Goal: Task Accomplishment & Management: Complete application form

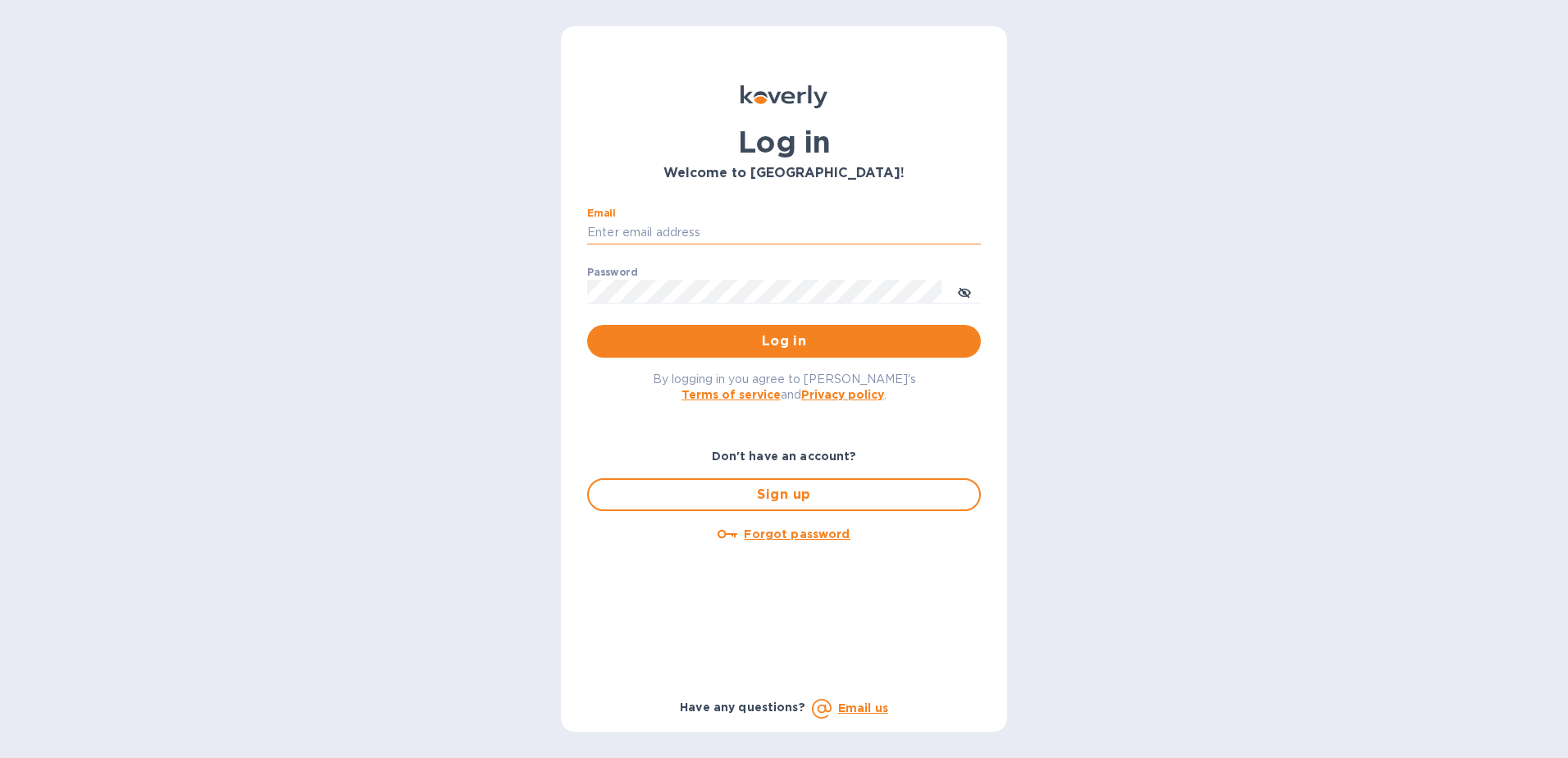
drag, startPoint x: 0, startPoint y: 0, endPoint x: 806, endPoint y: 232, distance: 838.7
click at [806, 232] on input "Email" at bounding box center [784, 233] width 393 height 25
type input "[EMAIL_ADDRESS][DOMAIN_NAME]"
click at [959, 284] on span "toggle password visibility" at bounding box center [964, 291] width 13 height 24
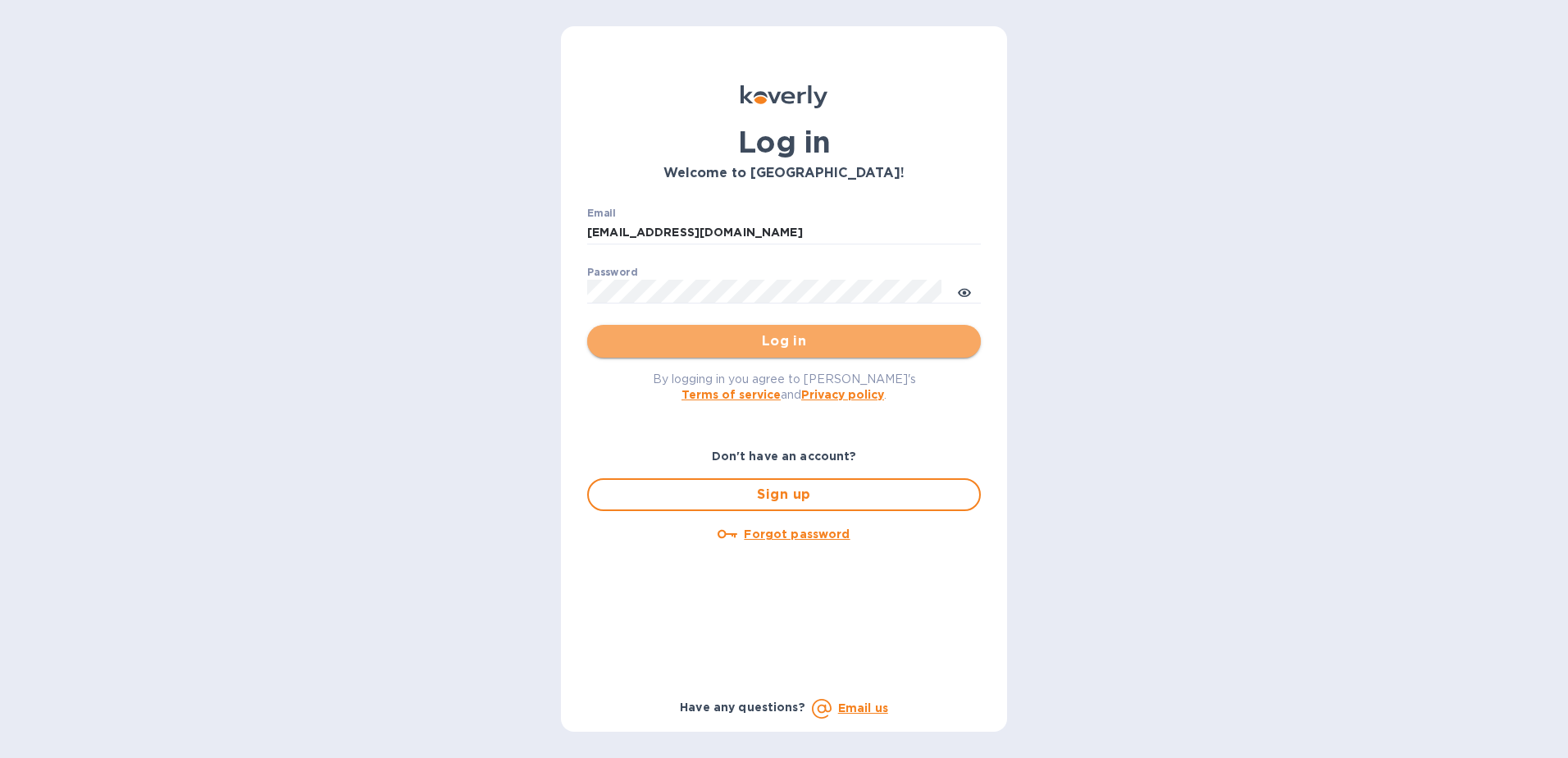
click at [782, 336] on span "Log in" at bounding box center [784, 341] width 367 height 20
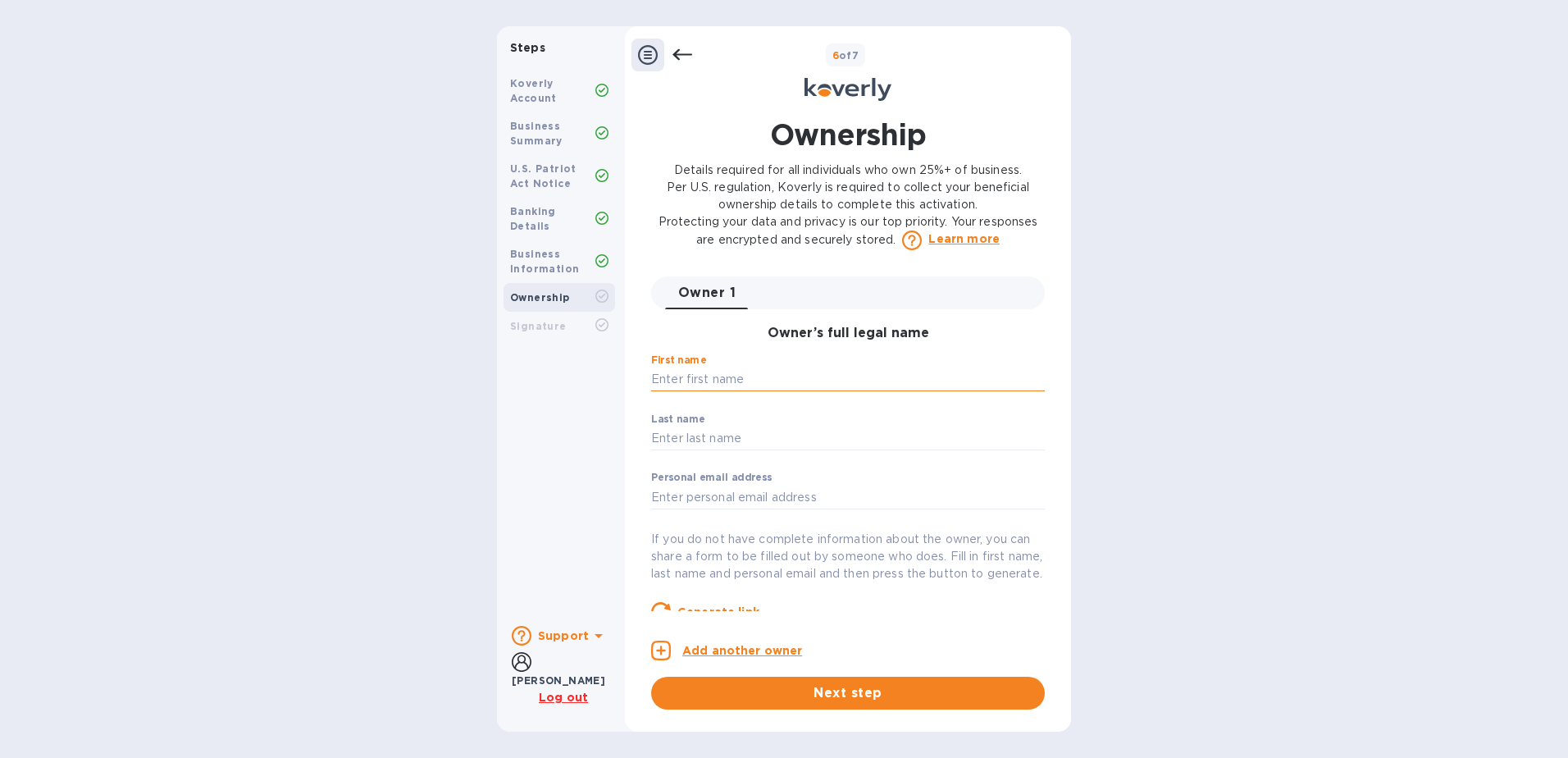
click at [800, 378] on input "text" at bounding box center [847, 379] width 393 height 25
type input "[PERSON_NAME]"
click at [665, 429] on input "text" at bounding box center [847, 438] width 393 height 25
type input "[PERSON_NAME]"
click at [1155, 437] on div "Steps Koverly Account Business Summary U.S. Patriot Act Notice Banking Details …" at bounding box center [784, 379] width 1568 height 705
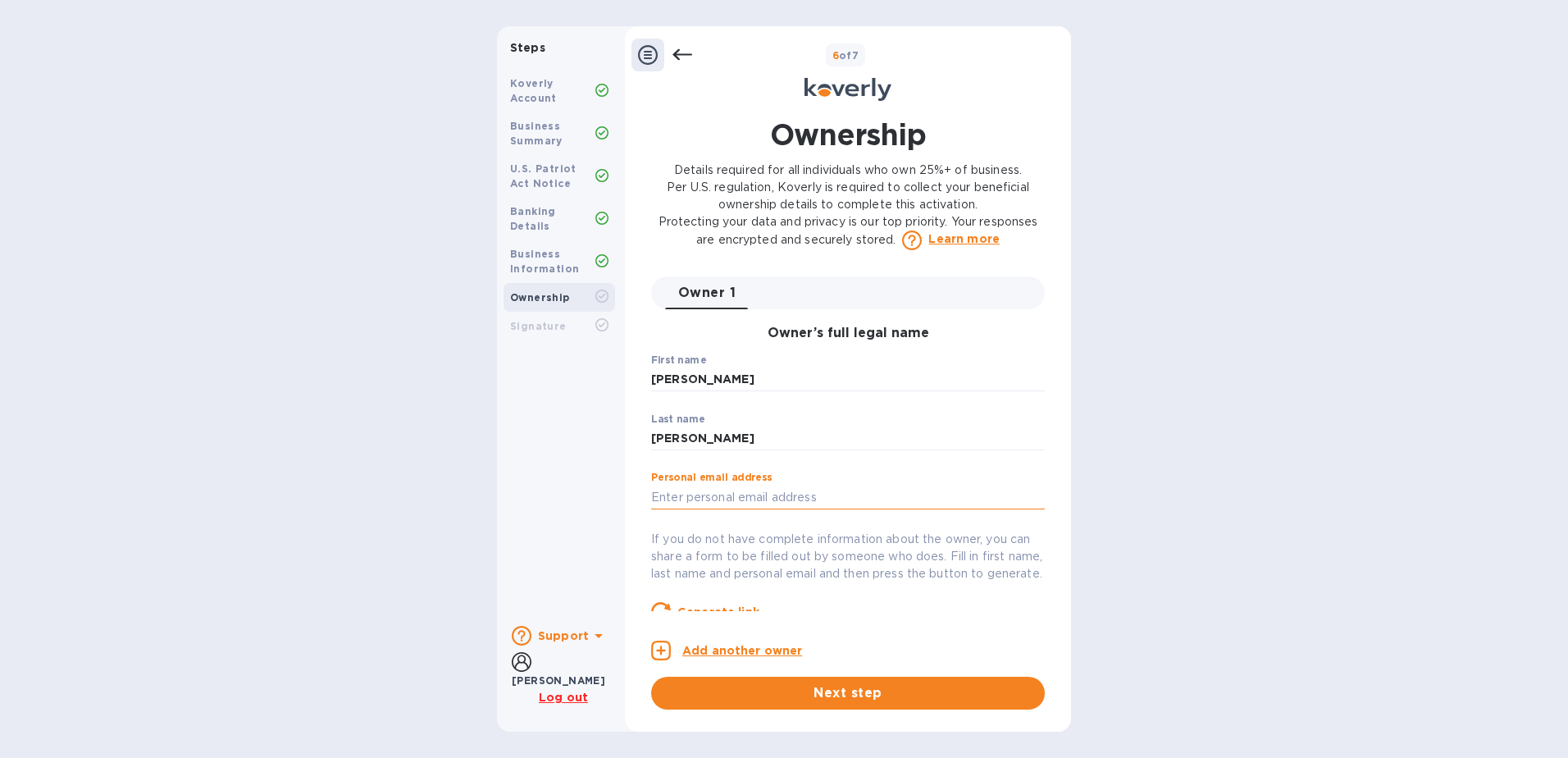
click at [792, 501] on input "text" at bounding box center [847, 496] width 393 height 25
type input "[EMAIL_ADDRESS][DOMAIN_NAME]"
type input "03AGdBq25lwTbgPL3u1eBzntLAMvgc1m4lXybiBwDxL7ZSnl2Nb2jNUTaNWRaEtJ9Vq2GOl9O_OhSfh…"
type input "[PERSON_NAME]"
type input "[GEOGRAPHIC_DATA]"
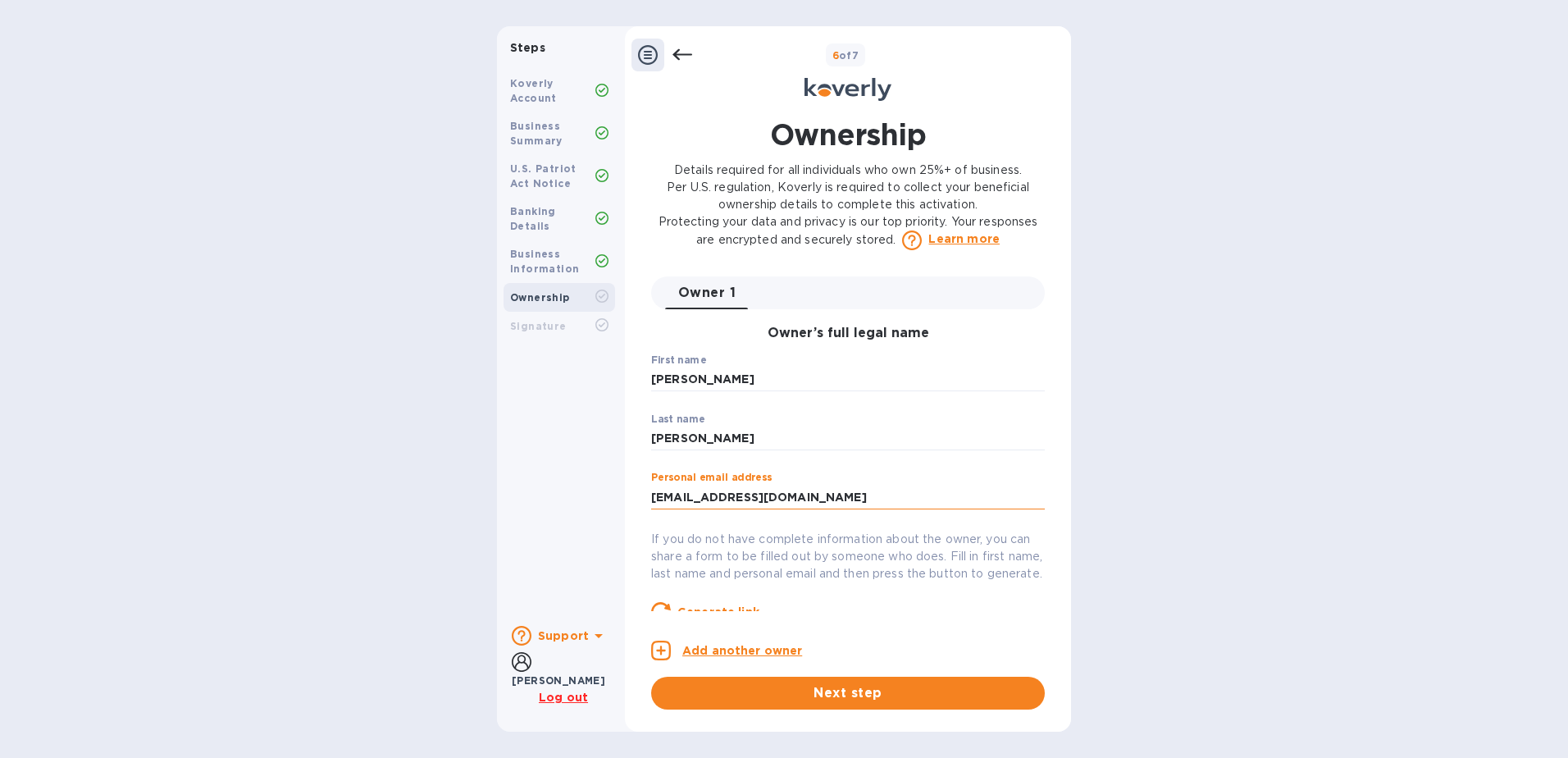
type input "28105"
type input "***40"
click at [769, 646] on p "Add another owner" at bounding box center [742, 650] width 120 height 17
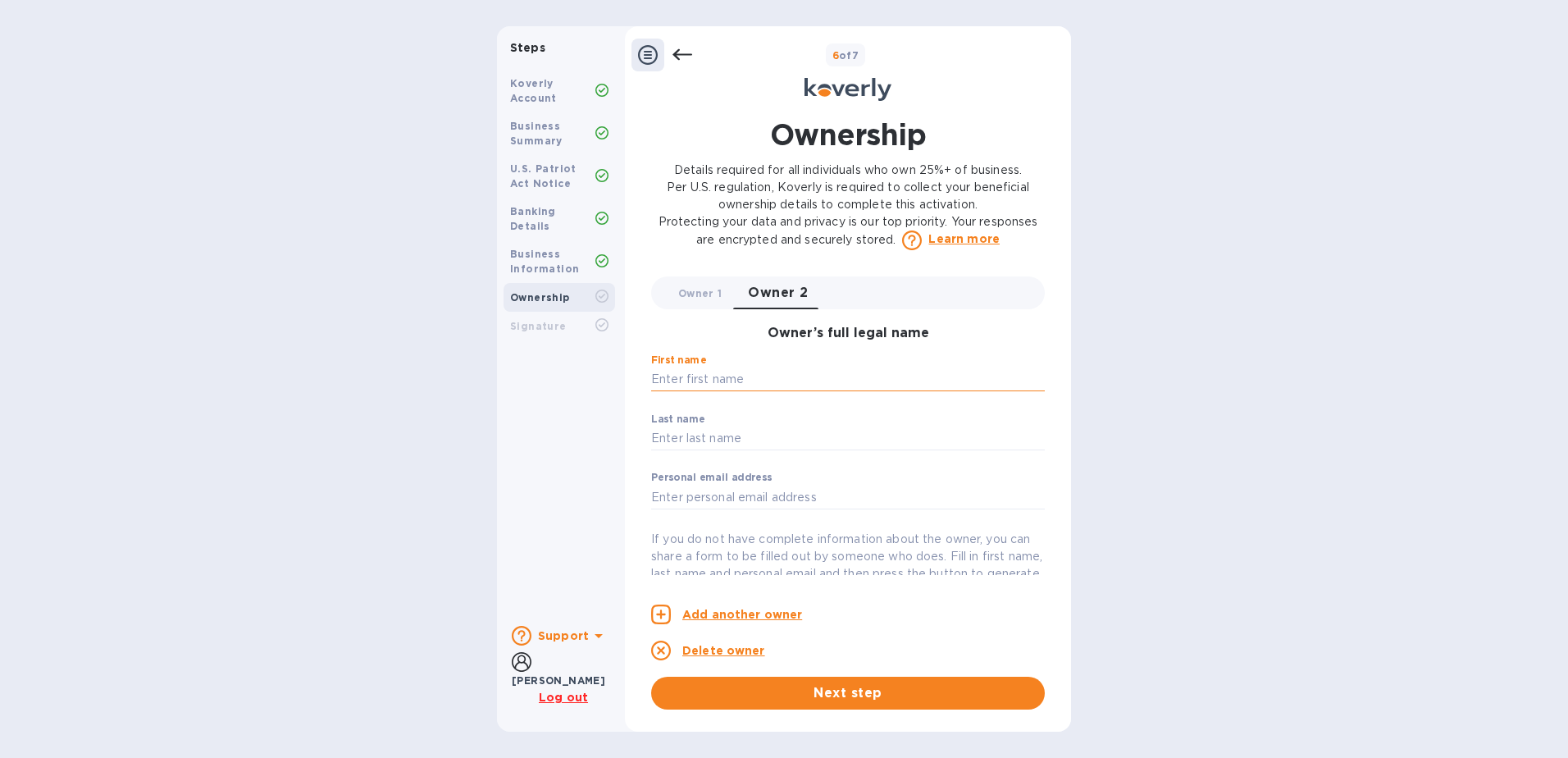
click at [750, 378] on input "text" at bounding box center [847, 379] width 393 height 25
type input "[PERSON_NAME]"
type input "[EMAIL_ADDRESS][DOMAIN_NAME]"
type input "[STREET_ADDRESS]"
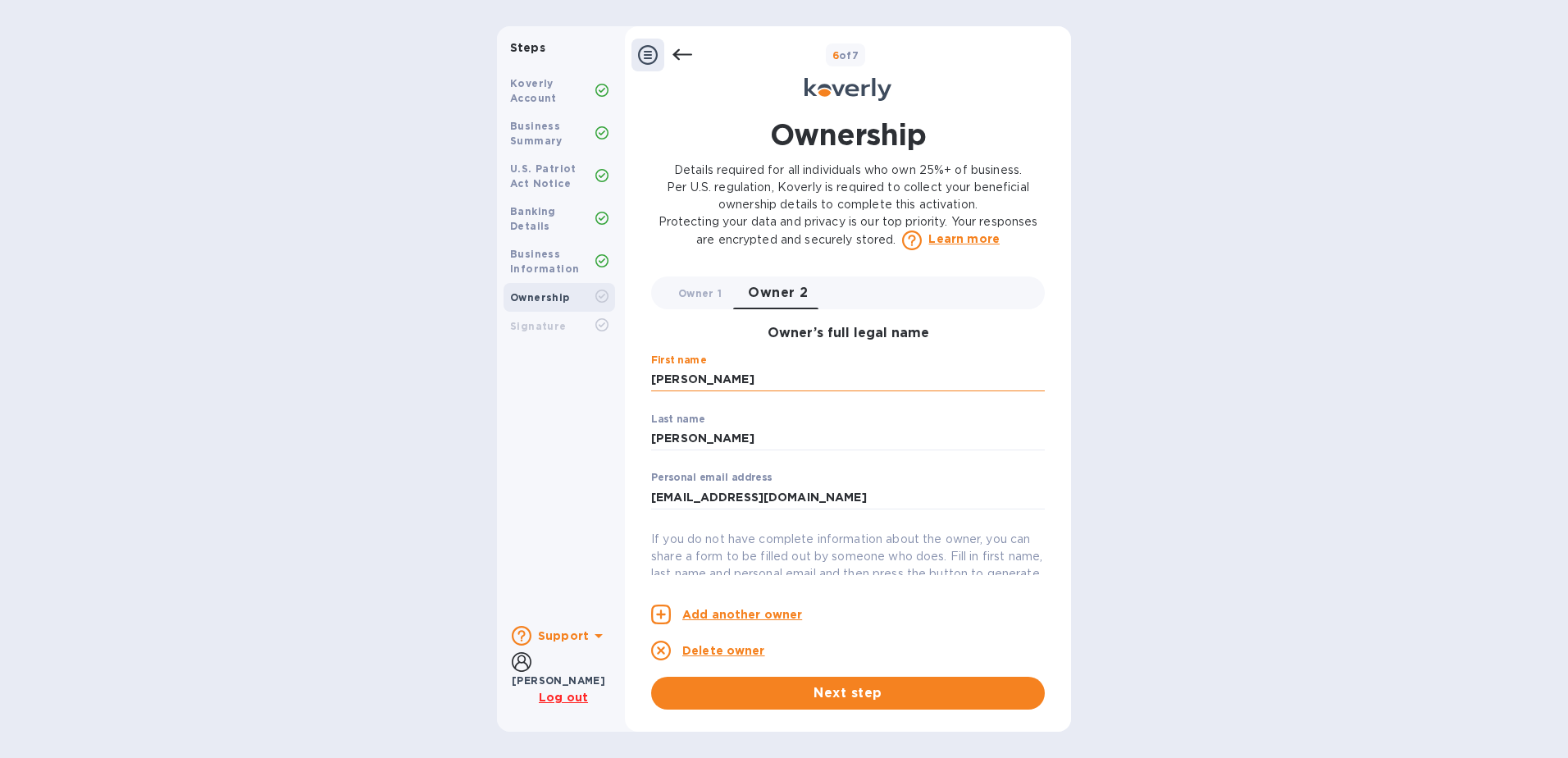
type input "[PERSON_NAME]"
type input "[GEOGRAPHIC_DATA]"
type input "28105"
type input "***69"
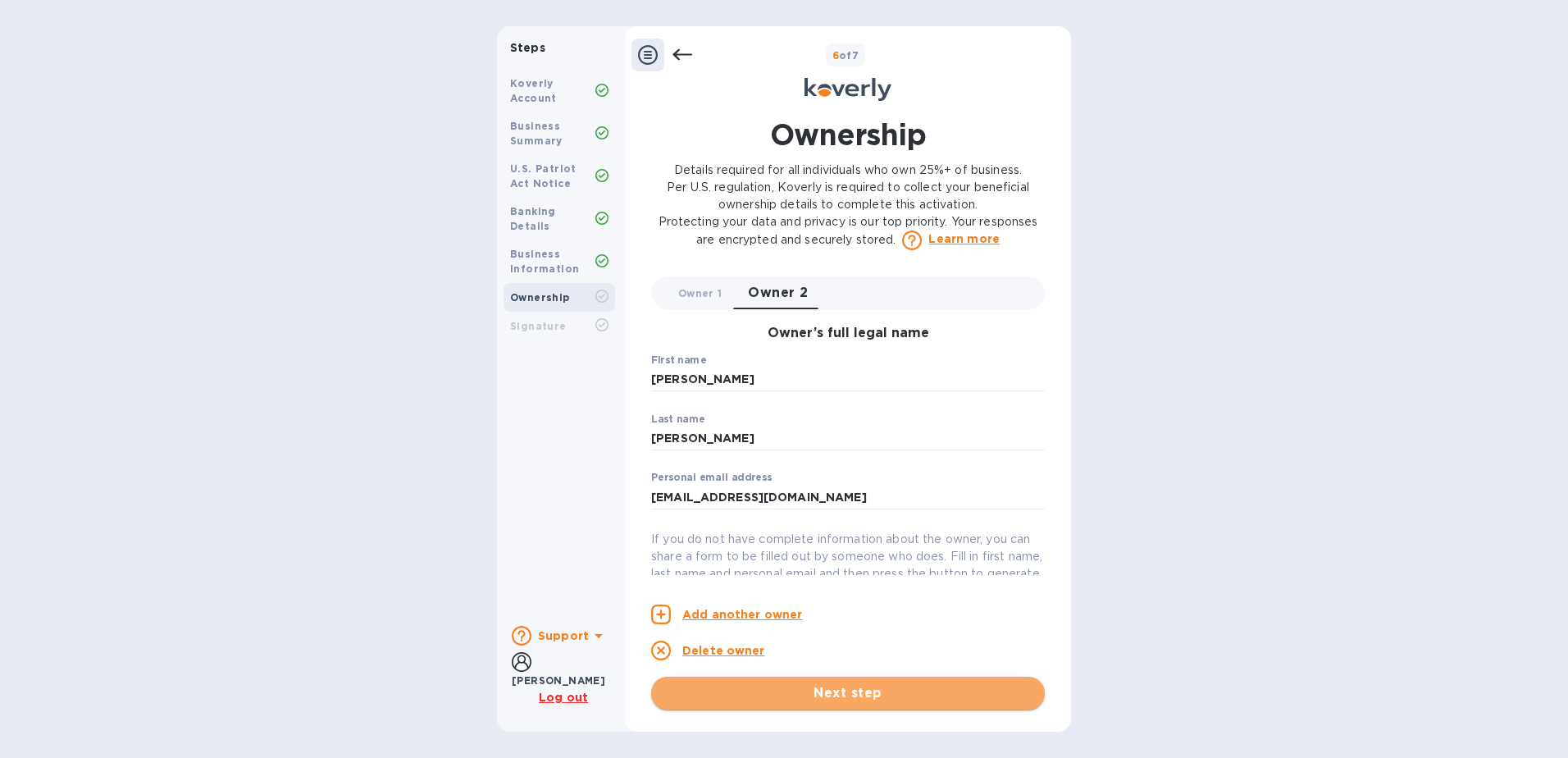
click at [858, 688] on span "Next step" at bounding box center [847, 694] width 367 height 20
click at [853, 688] on span "Next step" at bounding box center [847, 694] width 367 height 20
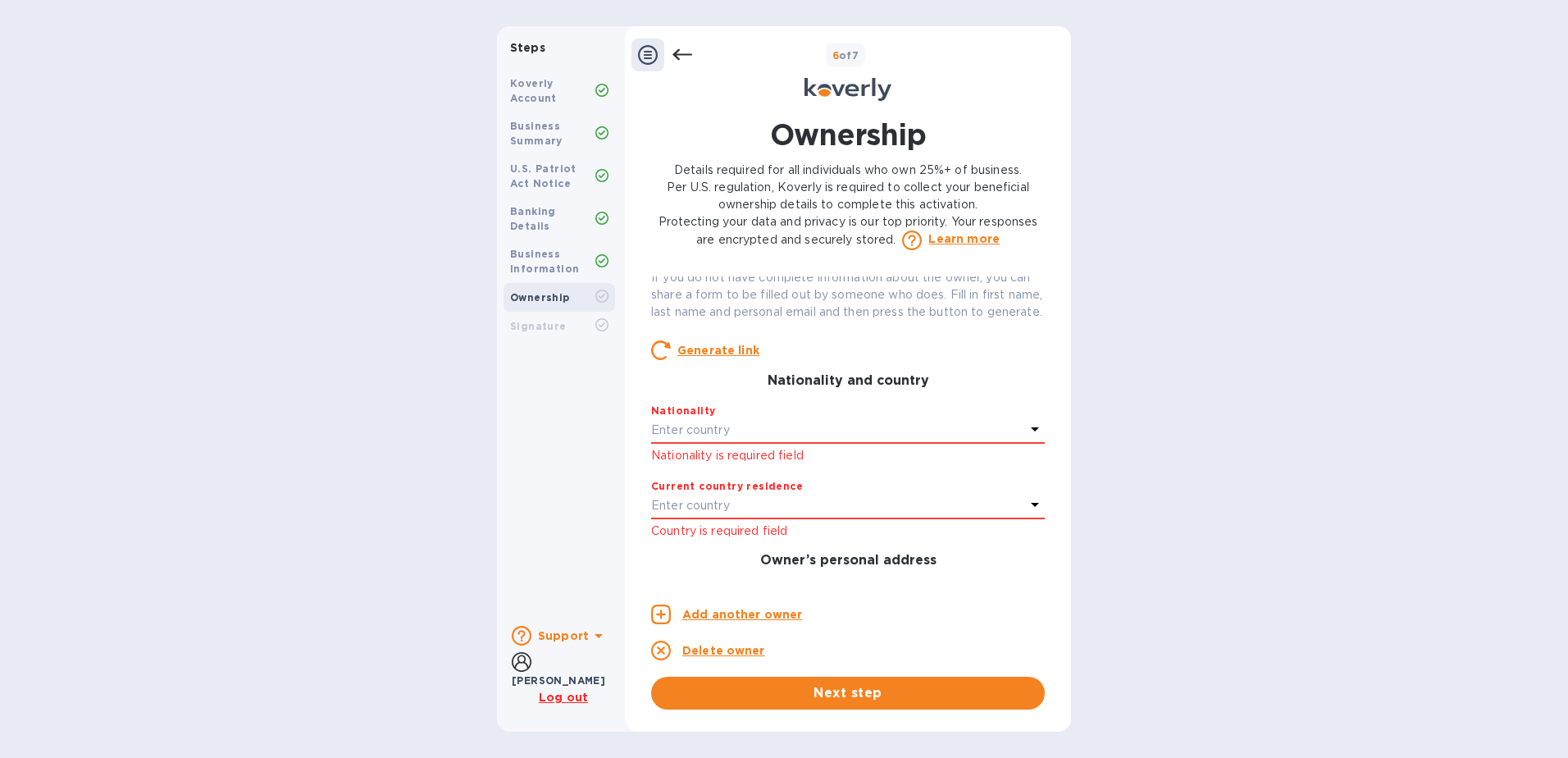
click at [905, 442] on div "Enter country" at bounding box center [837, 430] width 373 height 23
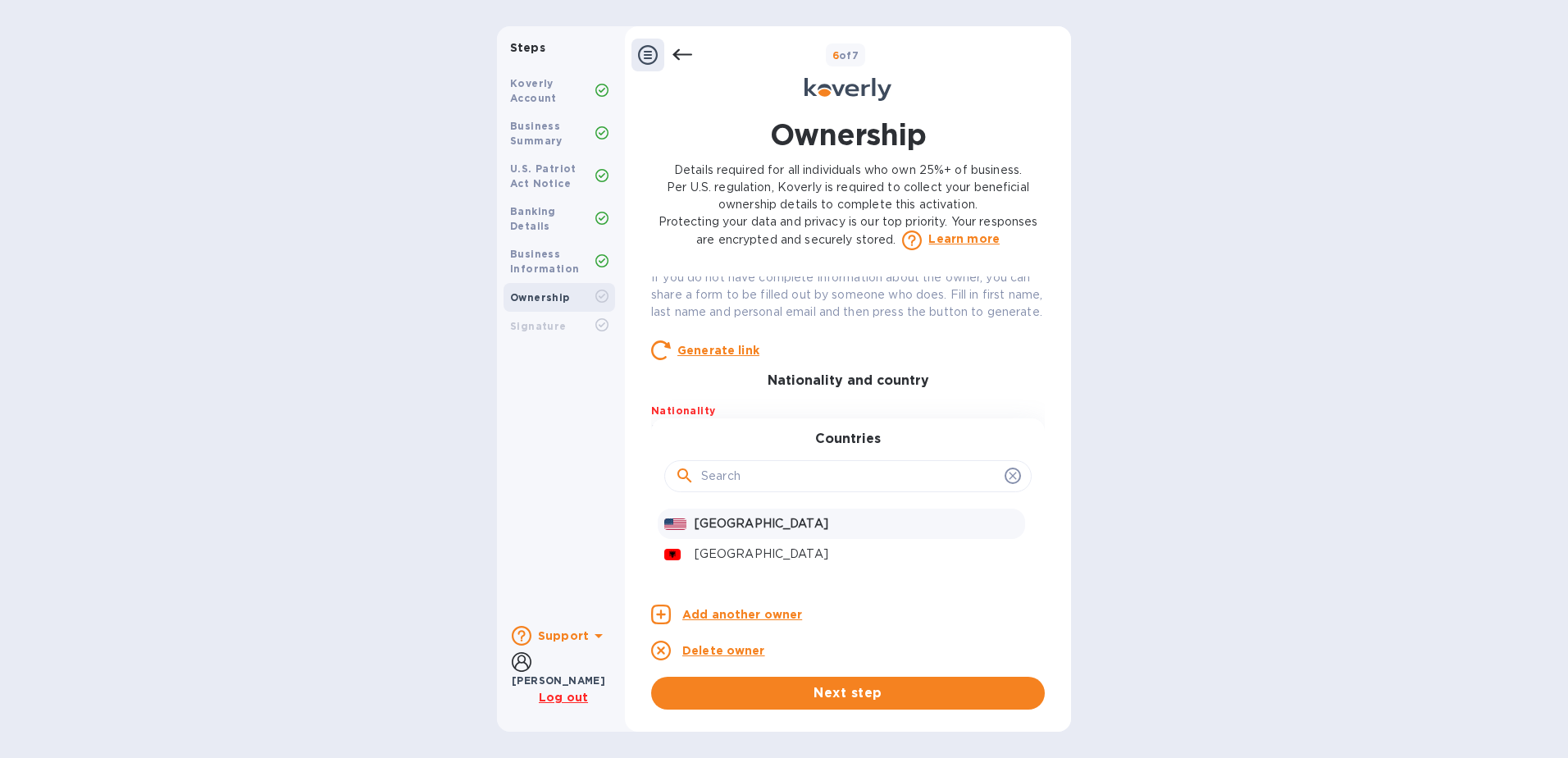
click at [826, 532] on p "[GEOGRAPHIC_DATA]" at bounding box center [856, 523] width 324 height 17
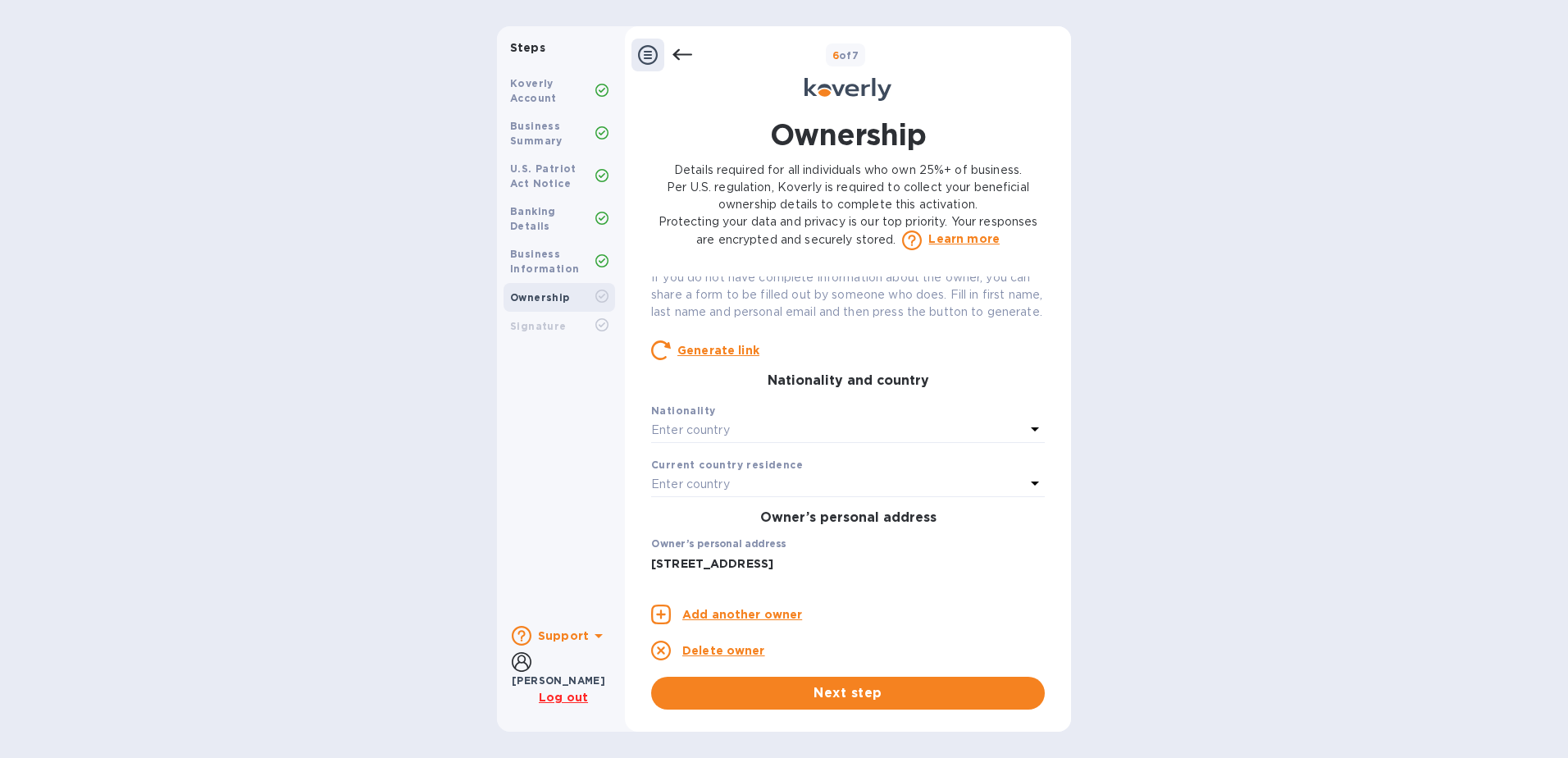
click at [940, 496] on div "Enter country" at bounding box center [837, 485] width 373 height 23
click at [926, 442] on div "Enter country" at bounding box center [837, 430] width 373 height 23
click at [738, 532] on p "[GEOGRAPHIC_DATA]" at bounding box center [856, 523] width 324 height 17
click at [733, 442] on div "Enter country" at bounding box center [837, 430] width 373 height 23
click at [678, 530] on img at bounding box center [675, 524] width 22 height 12
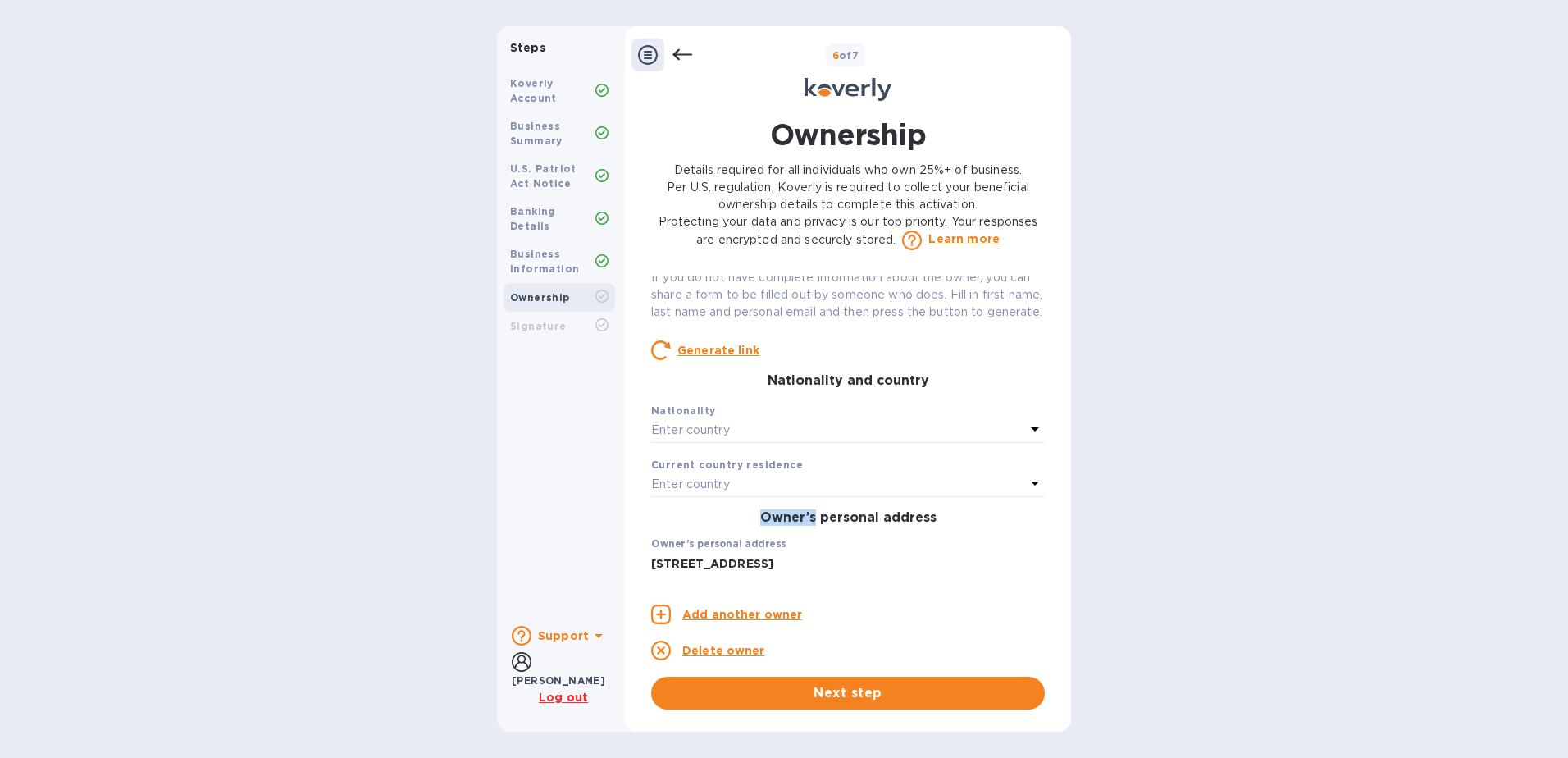
click at [678, 526] on h3 "Owner’s personal address" at bounding box center [847, 518] width 393 height 16
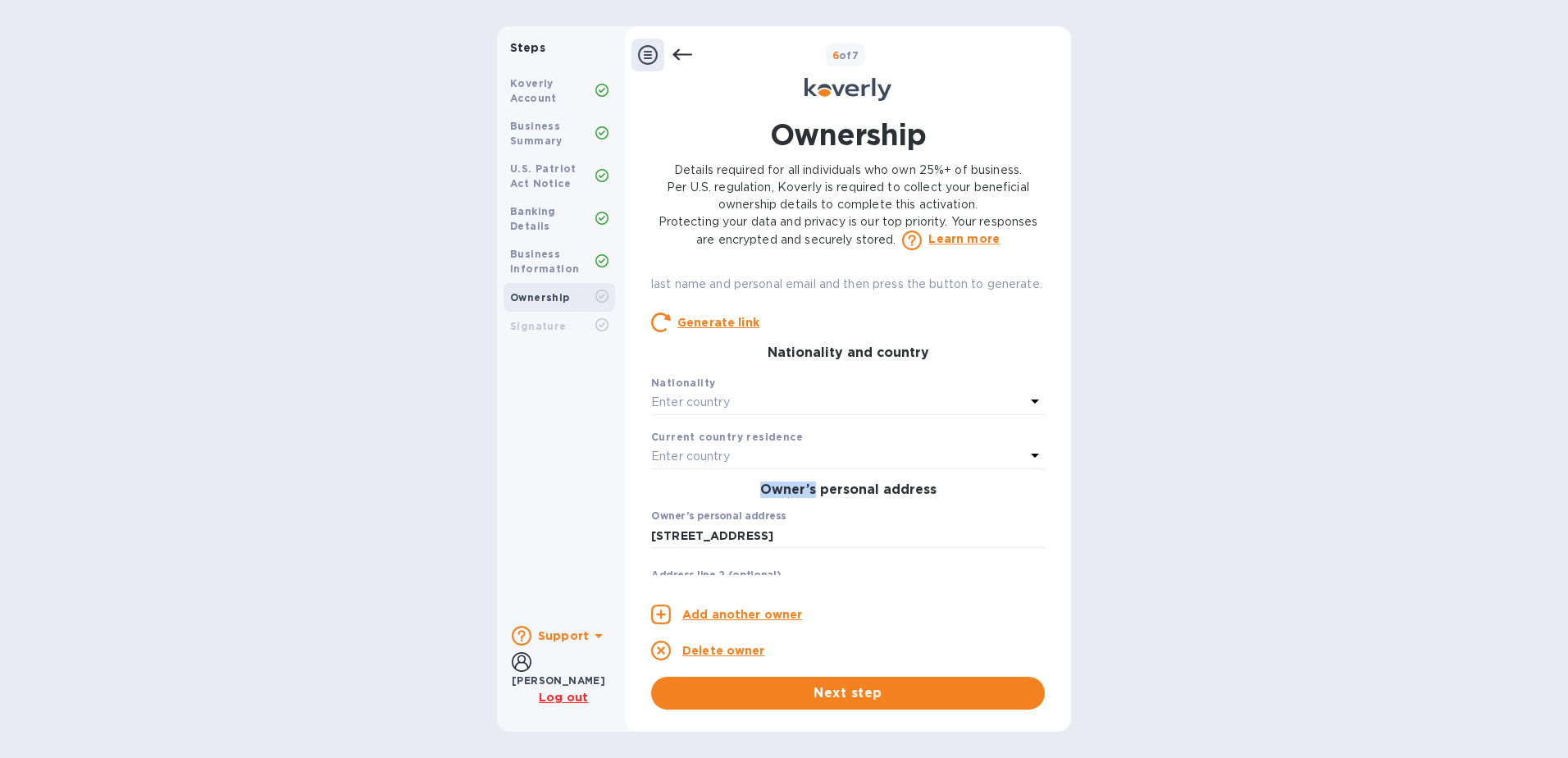
scroll to position [282, 0]
drag, startPoint x: 678, startPoint y: 539, endPoint x: 777, endPoint y: 430, distance: 147.2
click at [777, 421] on div "Enter country" at bounding box center [837, 409] width 373 height 23
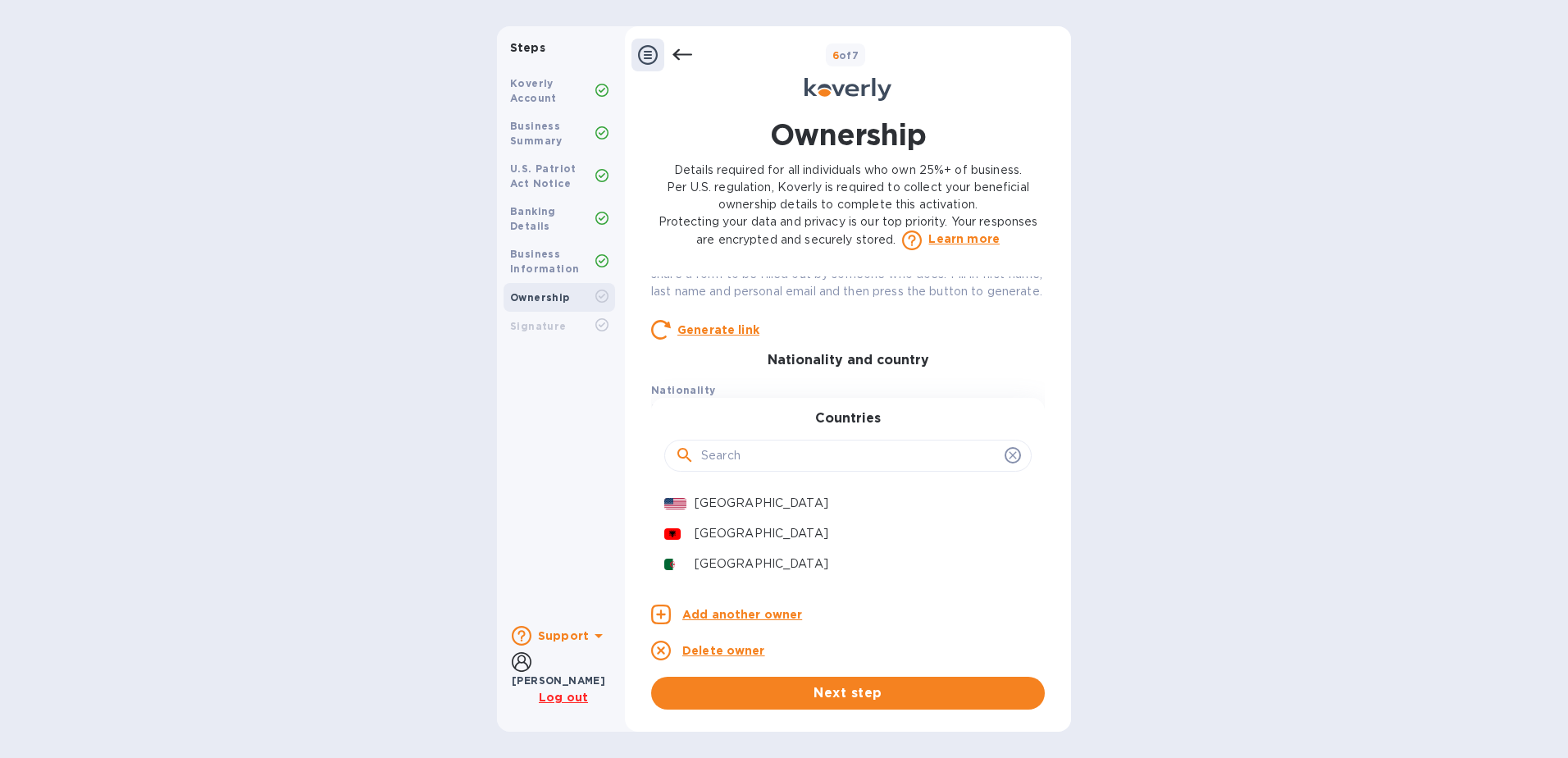
click at [740, 469] on input "text" at bounding box center [850, 456] width 297 height 25
type input "UNI"
click at [725, 512] on p "[GEOGRAPHIC_DATA]" at bounding box center [856, 502] width 324 height 17
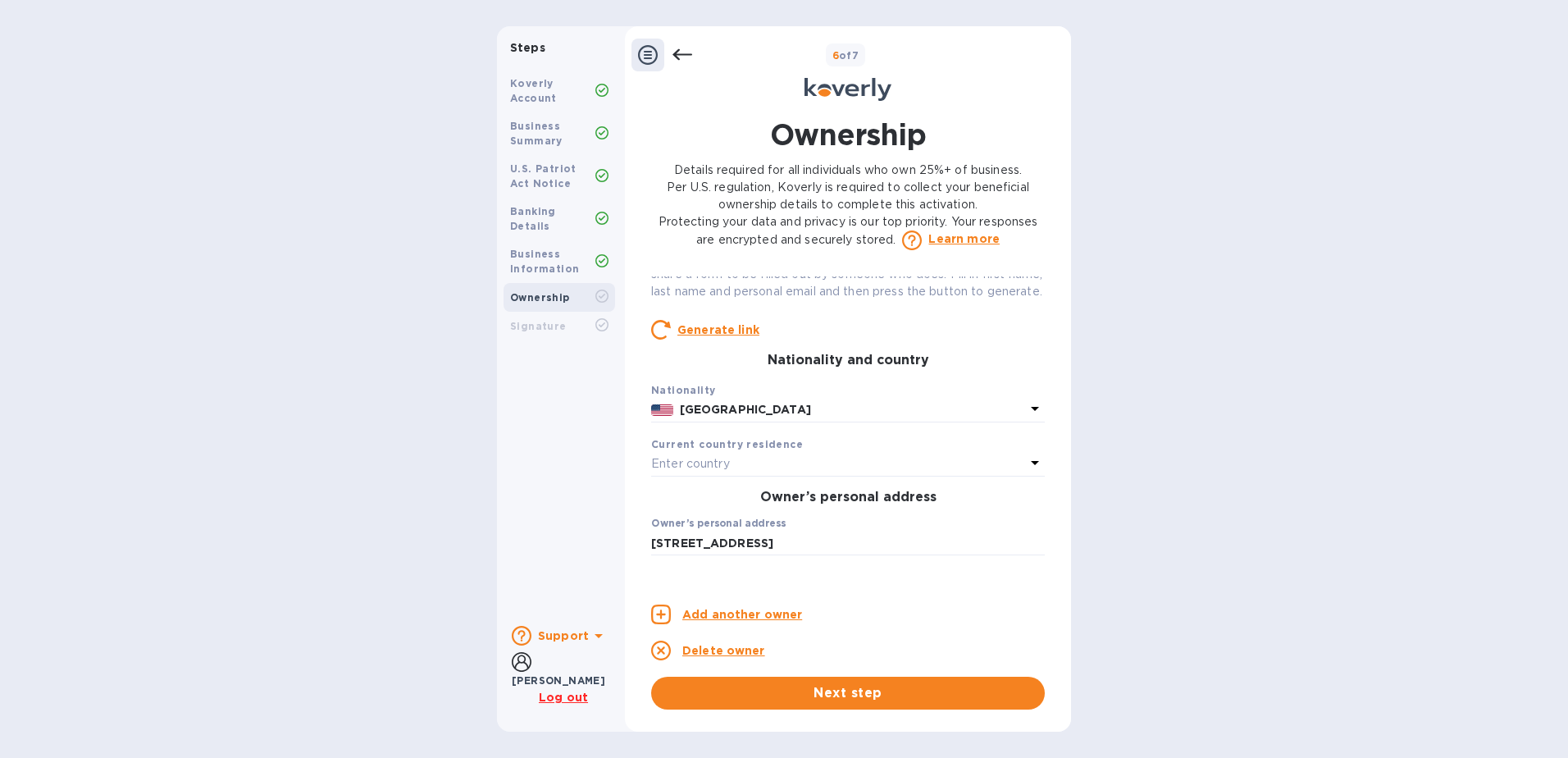
click at [730, 473] on p "Enter country" at bounding box center [689, 463] width 78 height 17
click at [743, 448] on div "Owner 1 0 Owner 2 0 Owner’s full legal name First name [PERSON_NAME] Last name …" at bounding box center [847, 425] width 393 height 298
click at [689, 473] on p "Enter country" at bounding box center [689, 463] width 78 height 17
click at [710, 522] on input "text" at bounding box center [850, 509] width 297 height 25
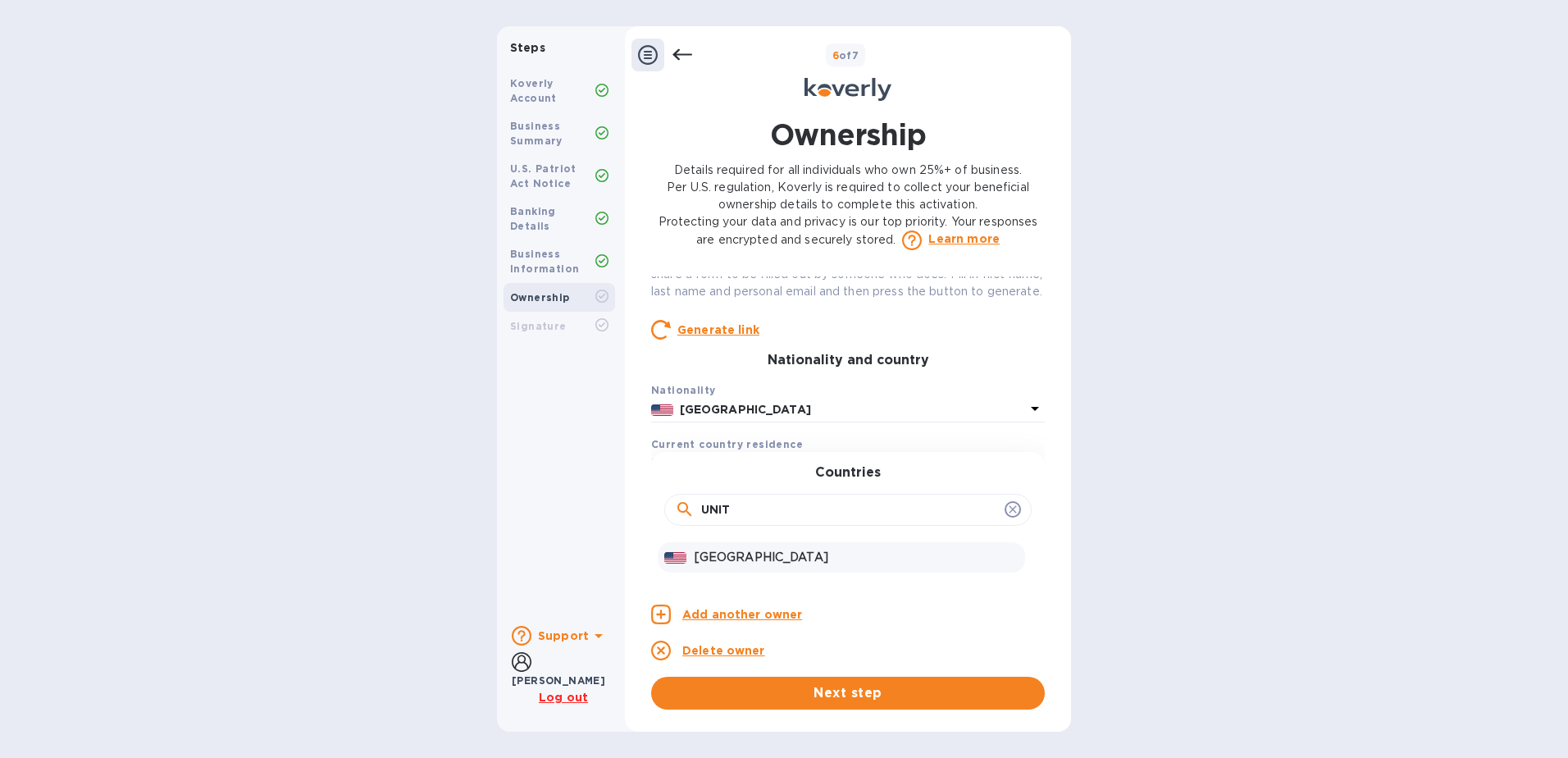
type input "UNIT"
click at [711, 565] on div "[GEOGRAPHIC_DATA]" at bounding box center [857, 557] width 331 height 24
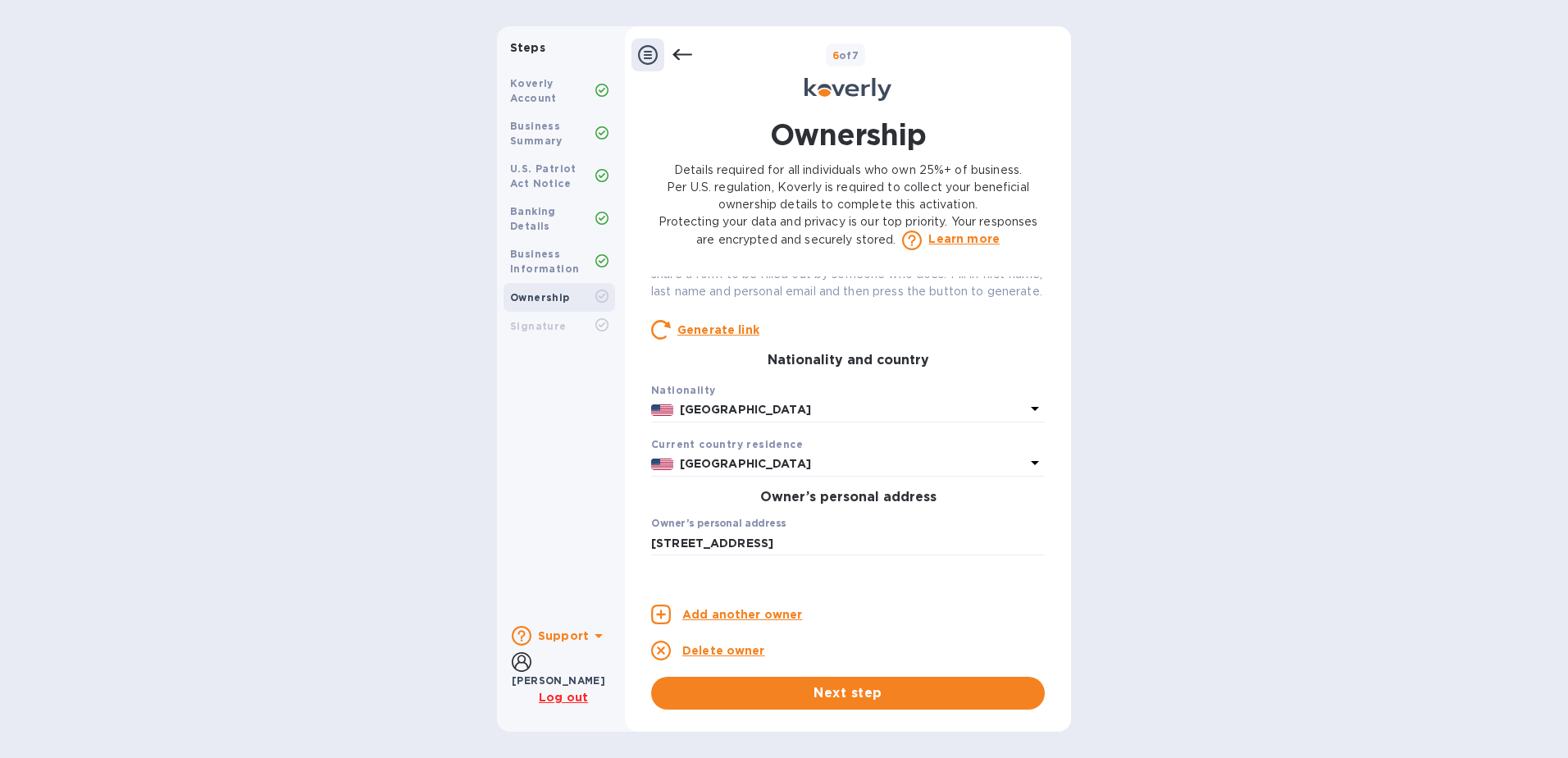
click at [1045, 550] on div "Ownership Details required for all individuals who own 25%+ of business. Per U.…" at bounding box center [848, 411] width 410 height 596
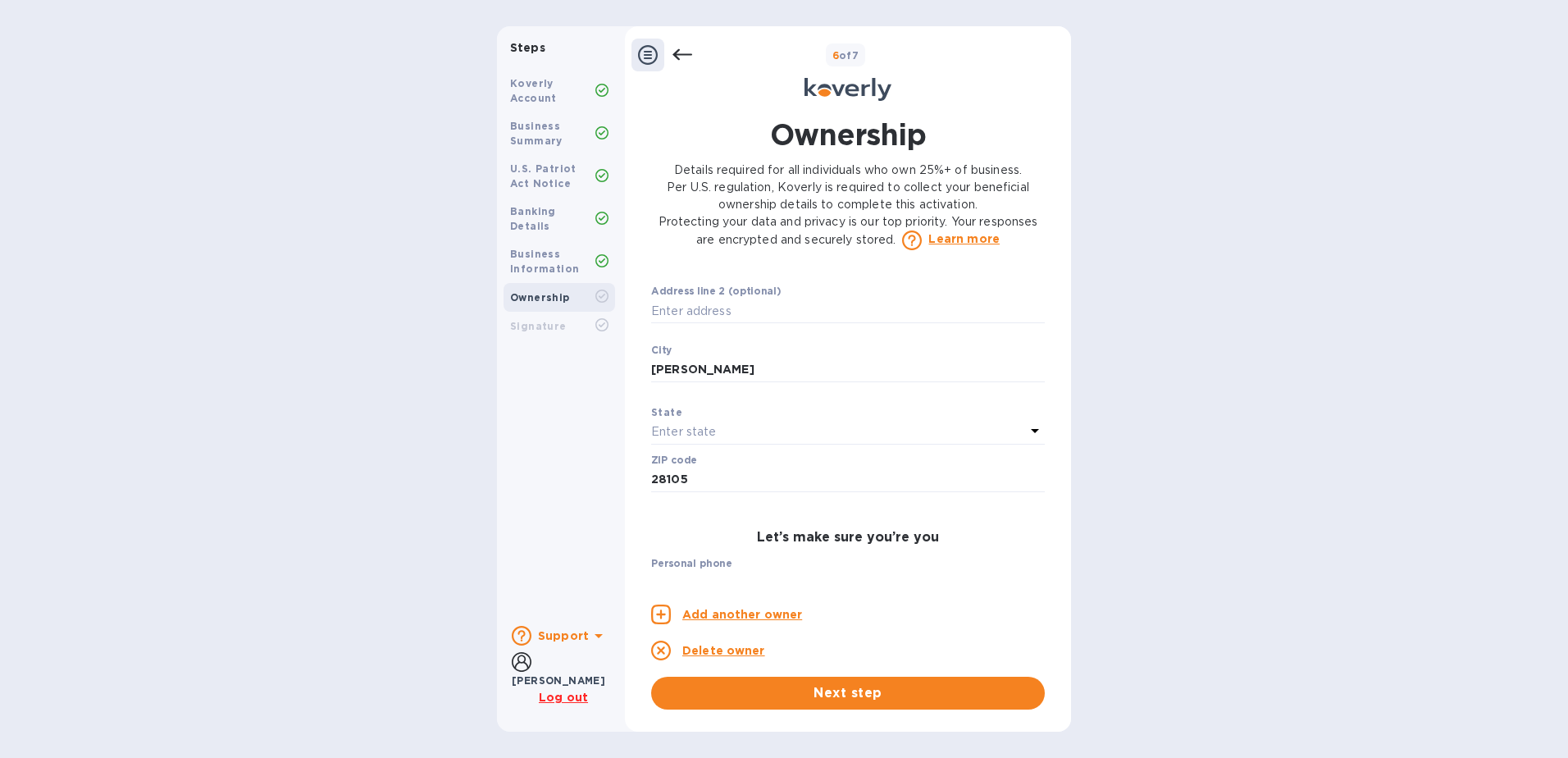
scroll to position [573, 0]
click at [952, 445] on div "Enter state" at bounding box center [837, 432] width 373 height 23
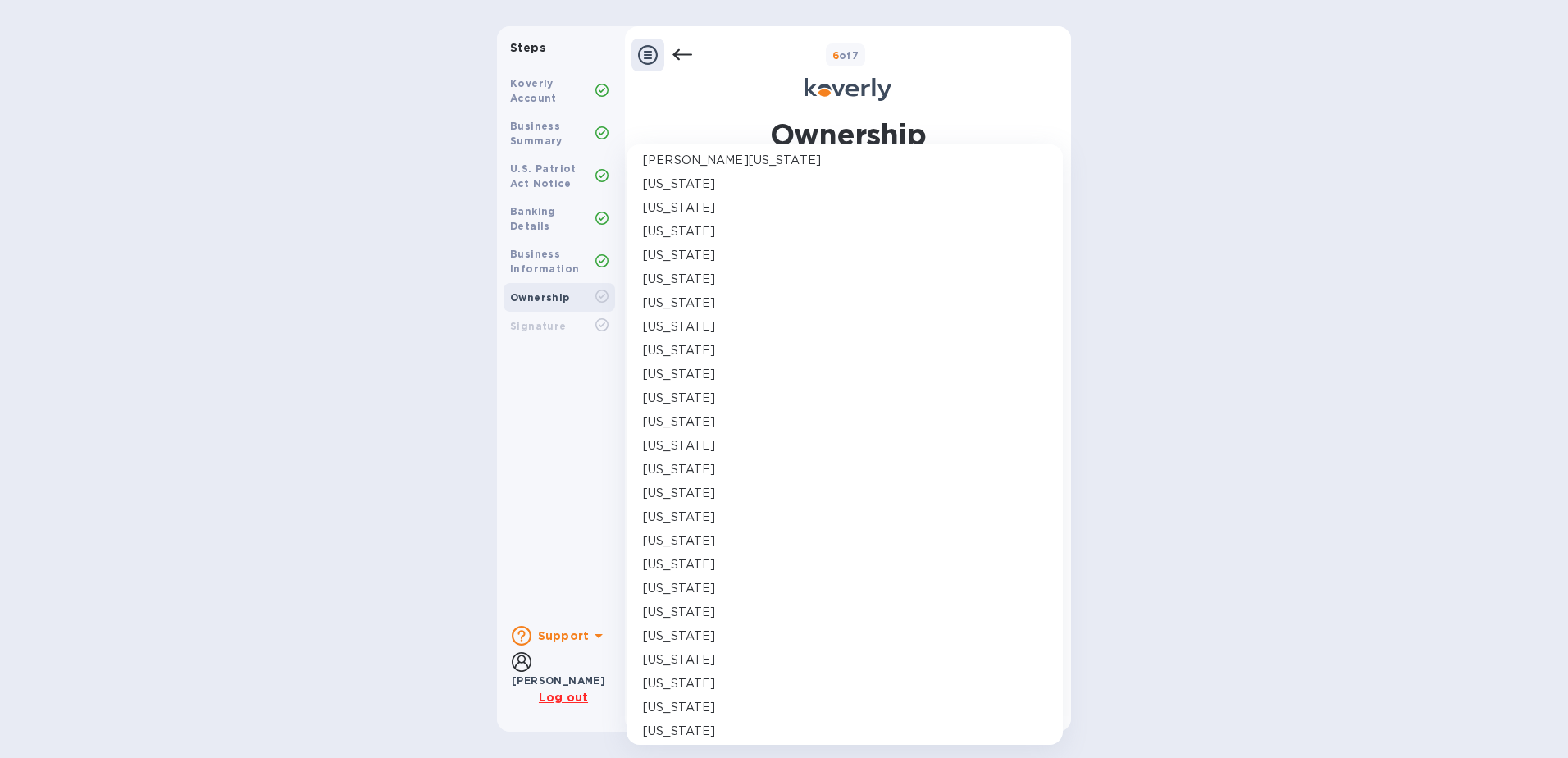
scroll to position [641, 0]
click at [691, 488] on p "[US_STATE]" at bounding box center [679, 491] width 72 height 17
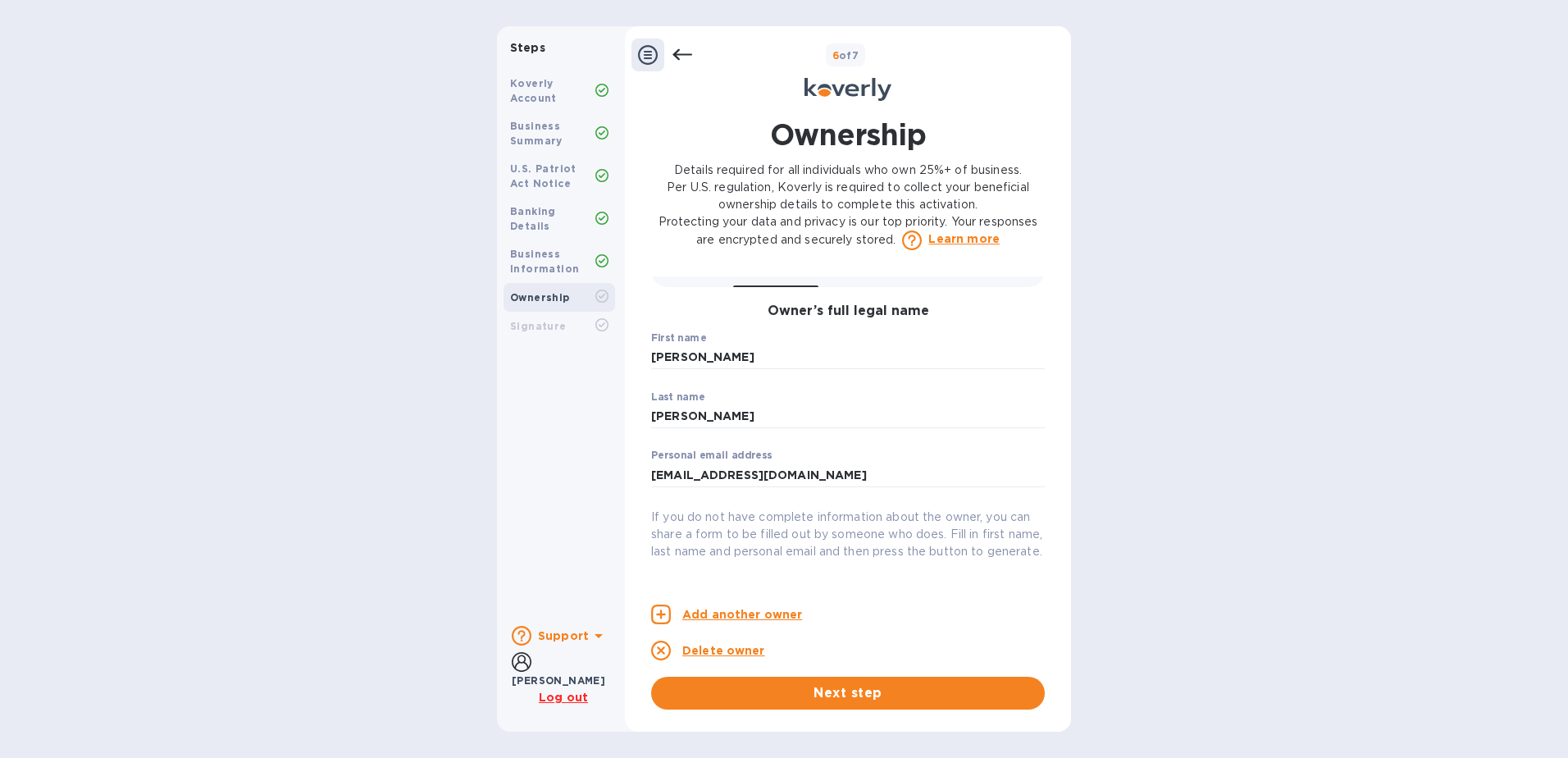
scroll to position [0, 0]
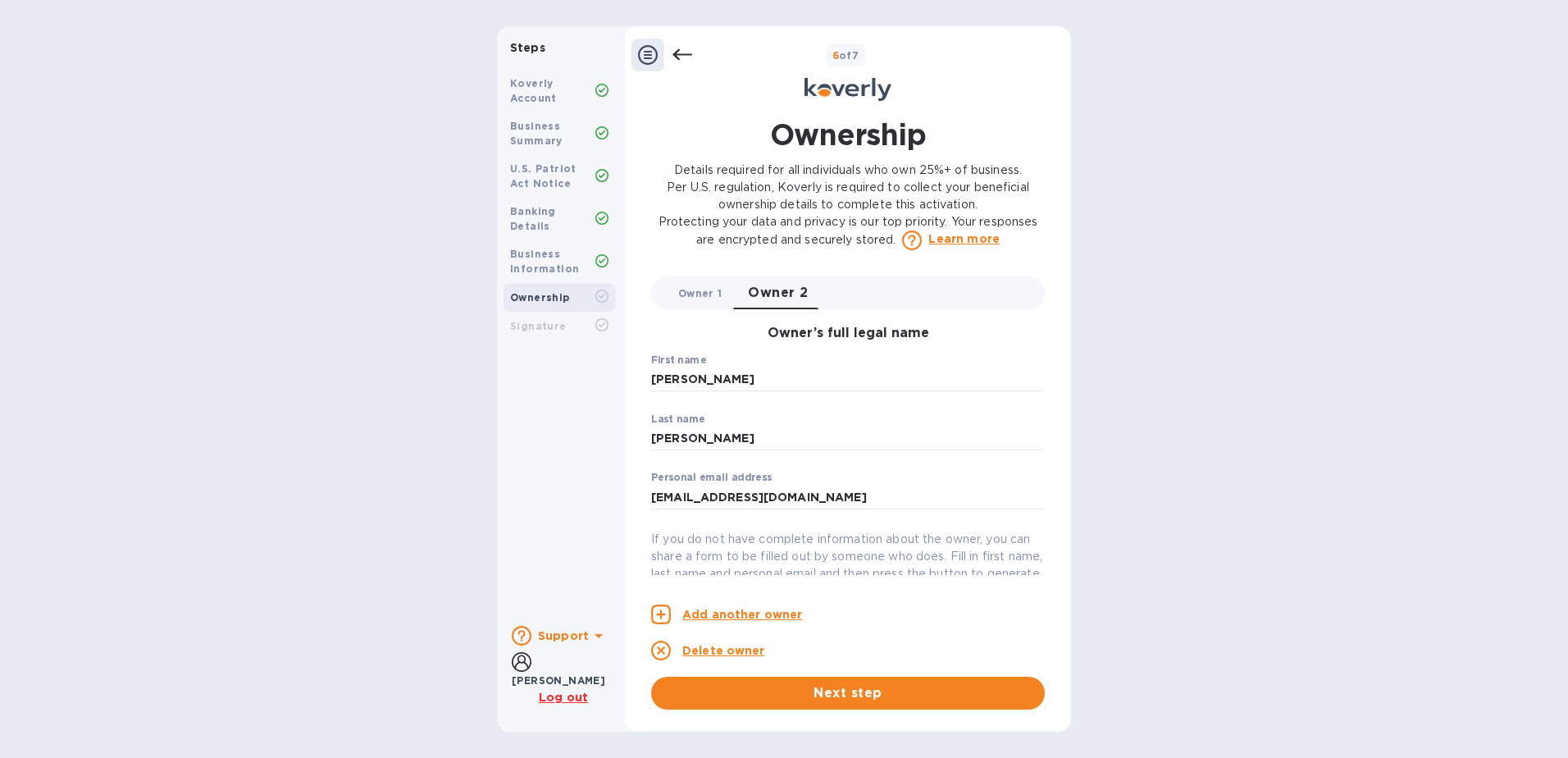
click at [695, 295] on span "Owner 1 0" at bounding box center [700, 292] width 44 height 17
type input "[PERSON_NAME]"
type input "[EMAIL_ADDRESS][DOMAIN_NAME]"
type input "03AGdBq25lwTbgPL3u1eBzntLAMvgc1m4lXybiBwDxL7ZSnl2Nb2jNUTaNWRaEtJ9Vq2GOl9O_OhSfh…"
type input "[PERSON_NAME]"
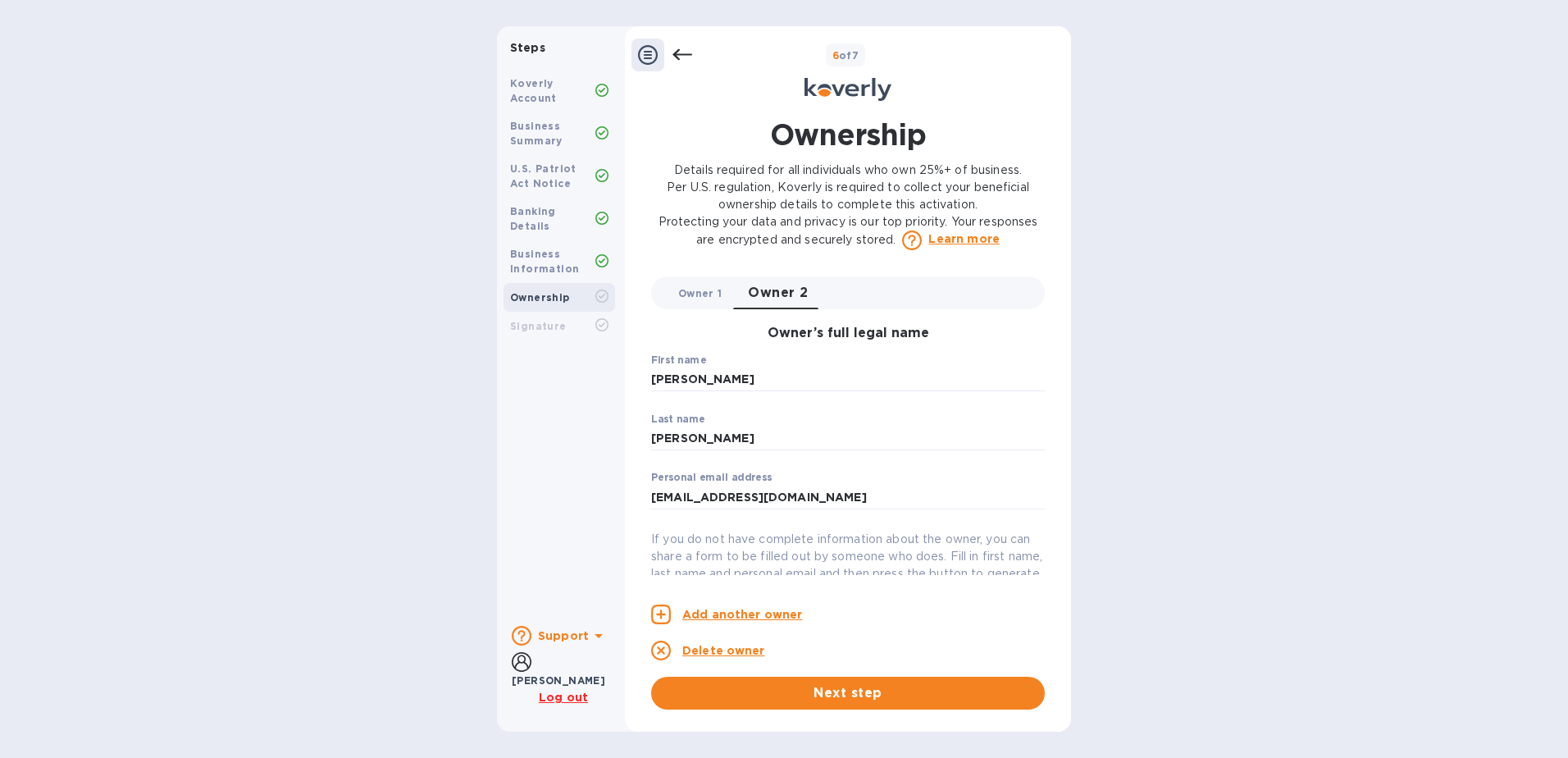
type input "***40"
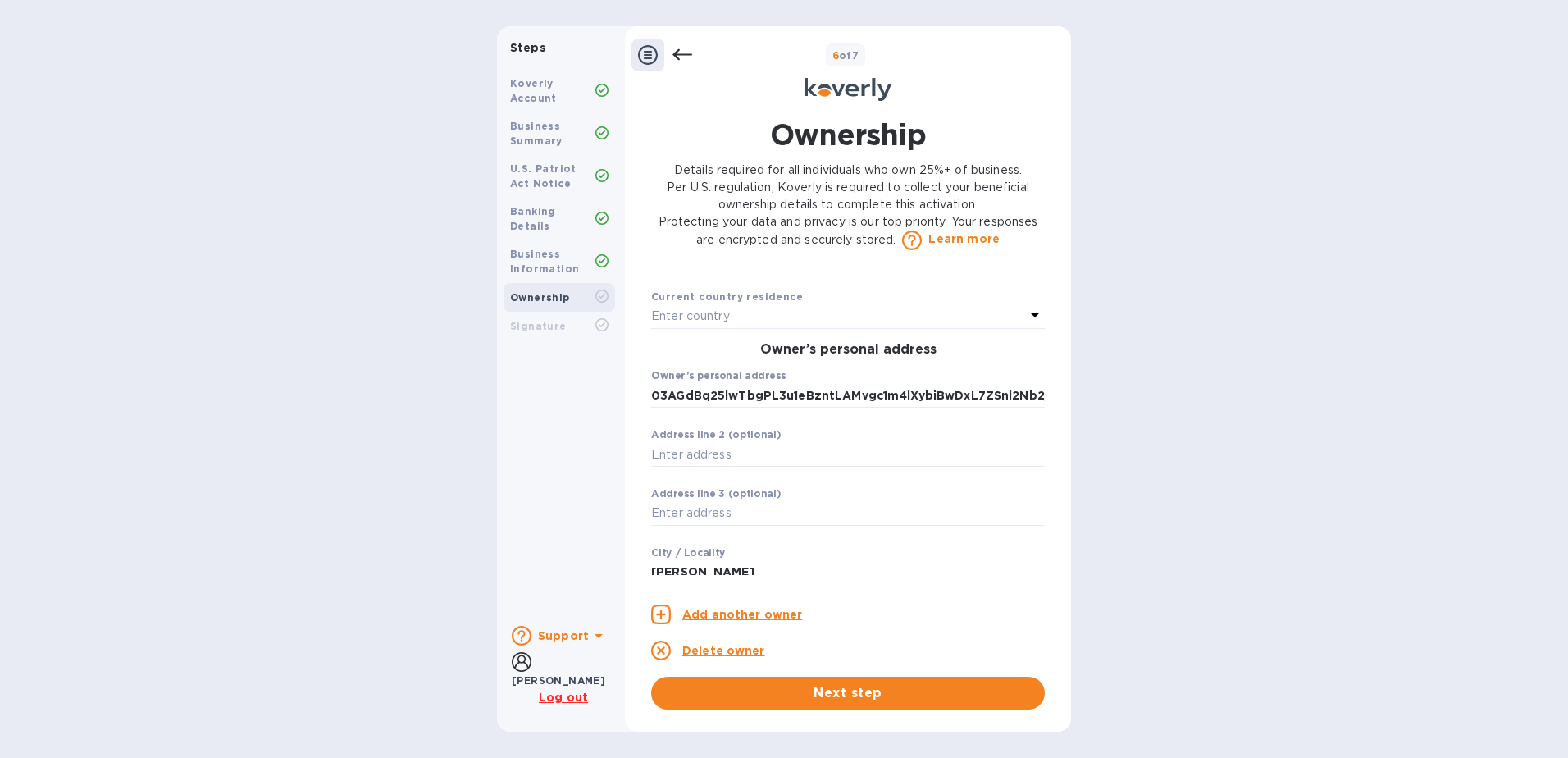
scroll to position [431, 0]
click at [783, 326] on div "Enter country" at bounding box center [837, 314] width 373 height 23
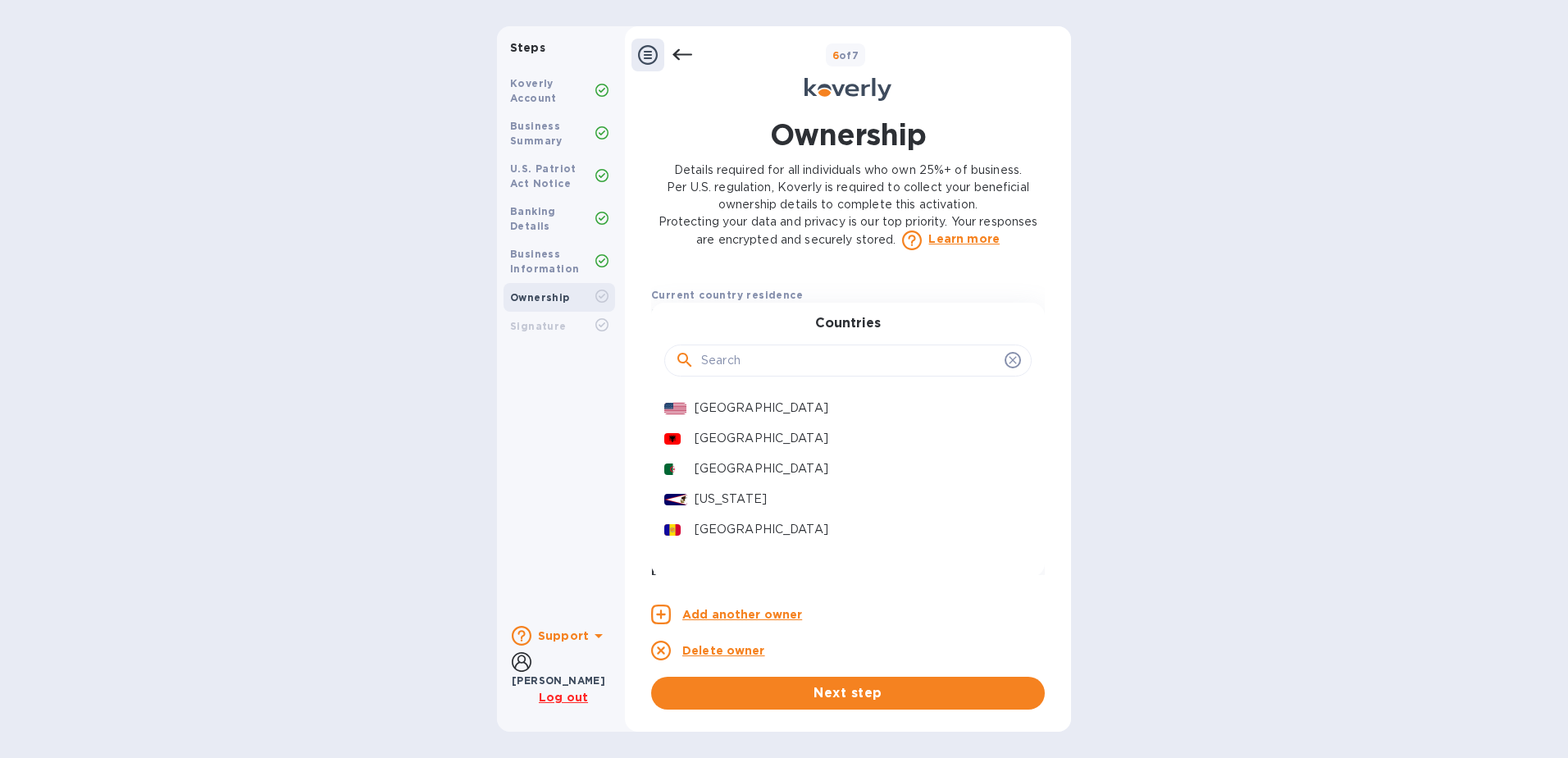
click at [751, 374] on input "text" at bounding box center [850, 361] width 297 height 25
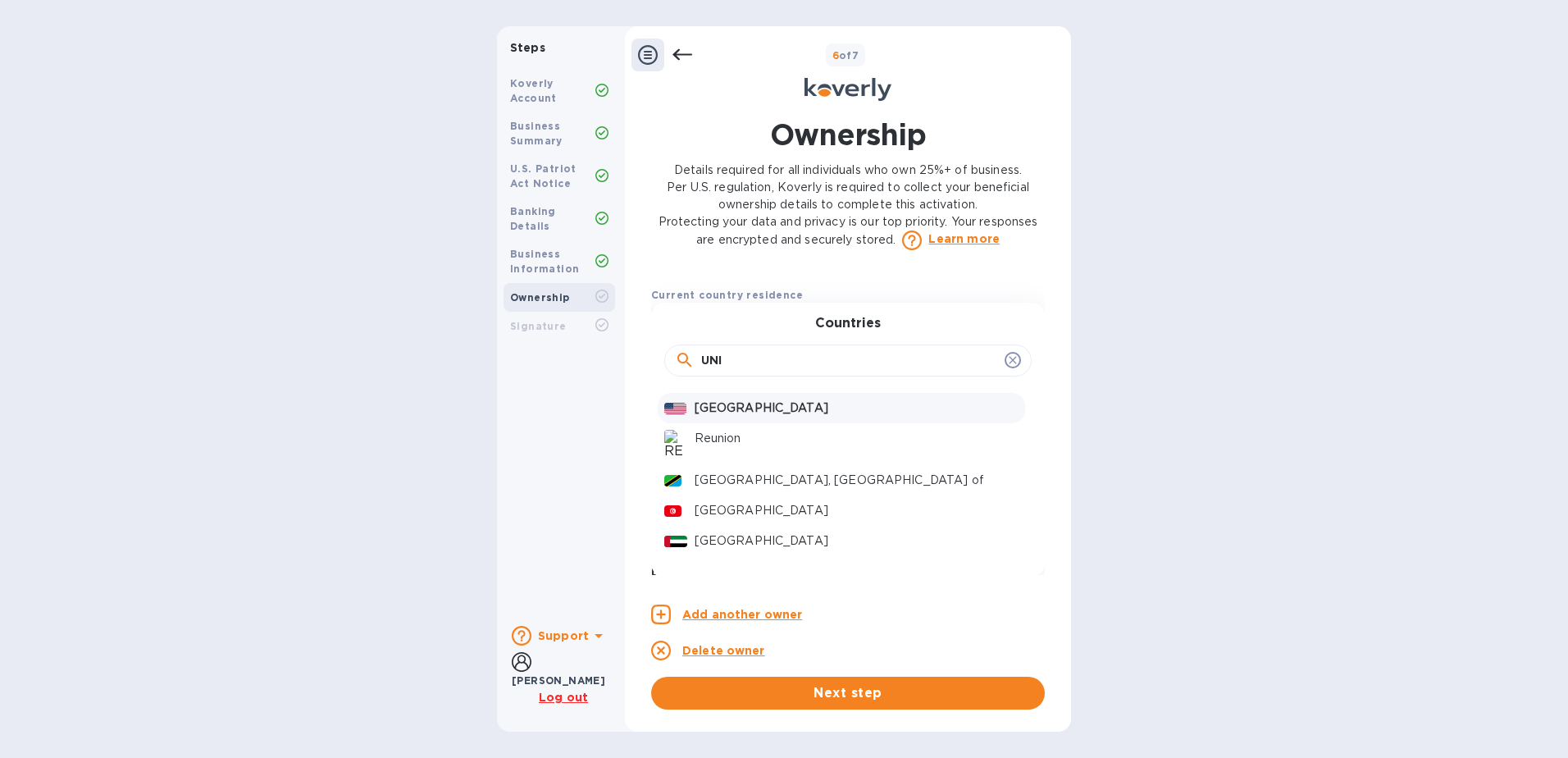
type input "UNI"
click at [725, 416] on p "[GEOGRAPHIC_DATA]" at bounding box center [856, 407] width 324 height 17
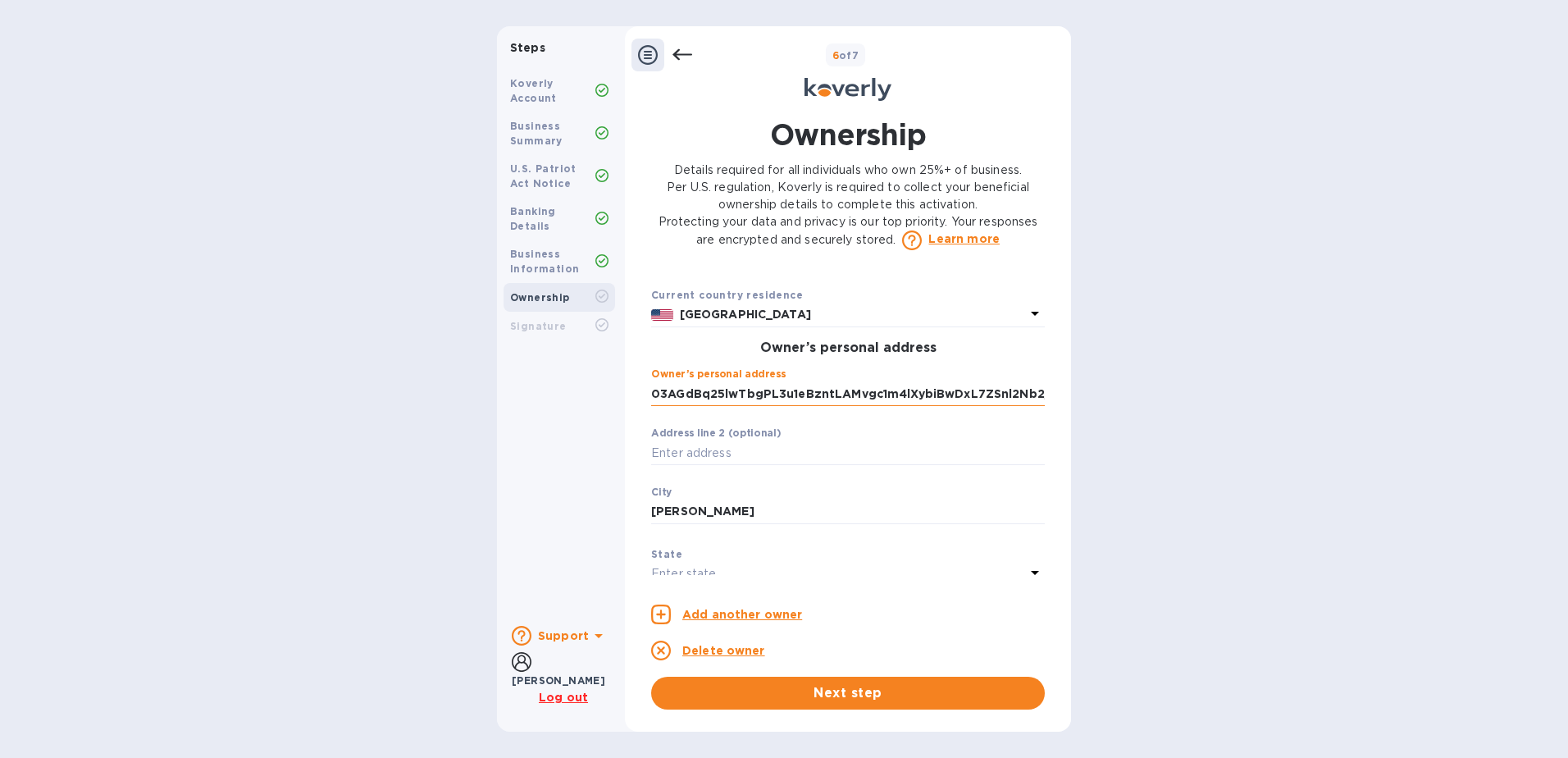
click at [748, 406] on input "03AGdBq25lwTbgPL3u1eBzntLAMvgc1m4lXybiBwDxL7ZSnl2Nb2jNUTaNWRaEtJ9Vq2GOl9O_OhSfh…" at bounding box center [847, 393] width 393 height 25
type input "-"
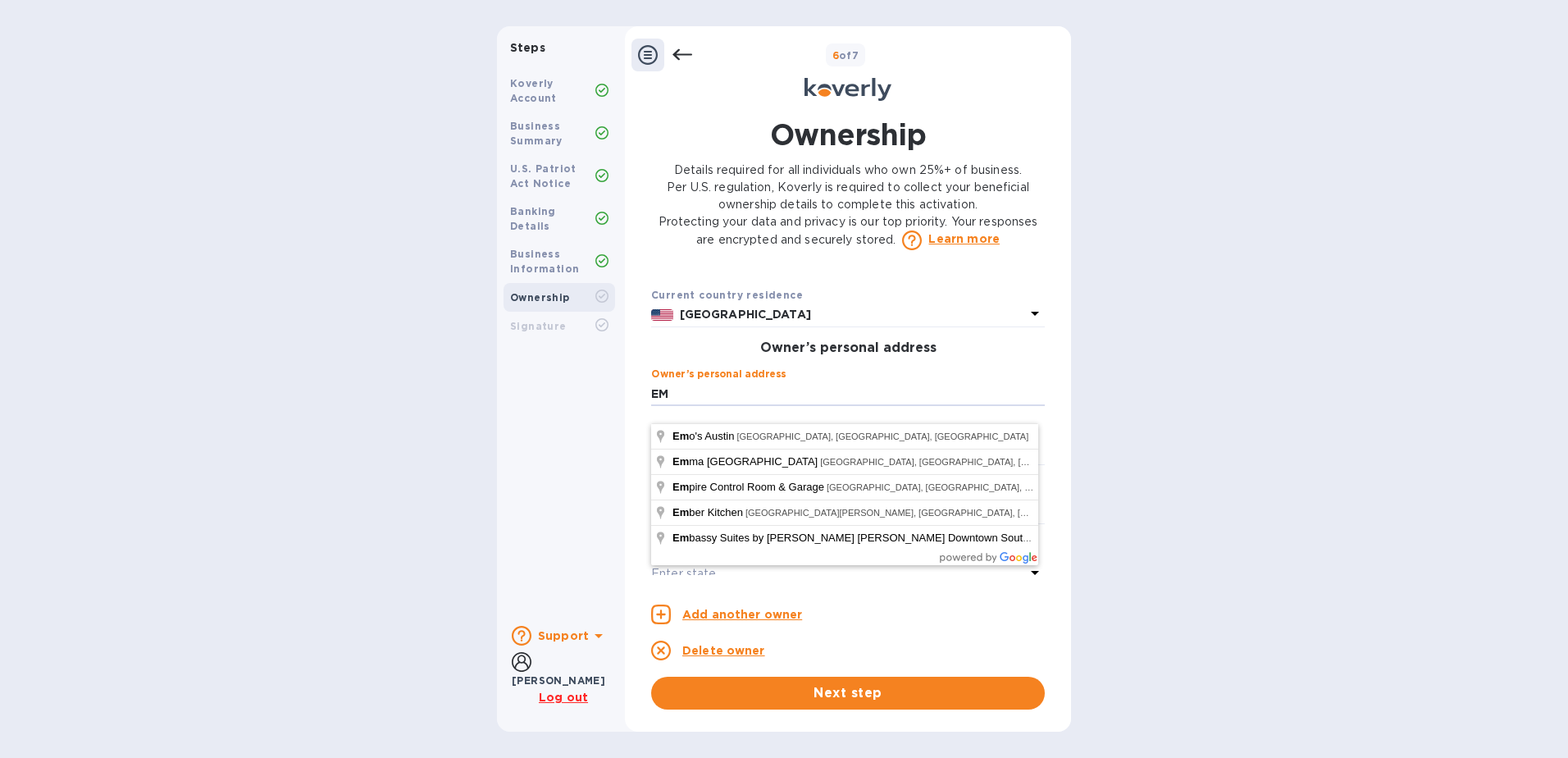
type input "E"
type input "[STREET_ADDRESS]"
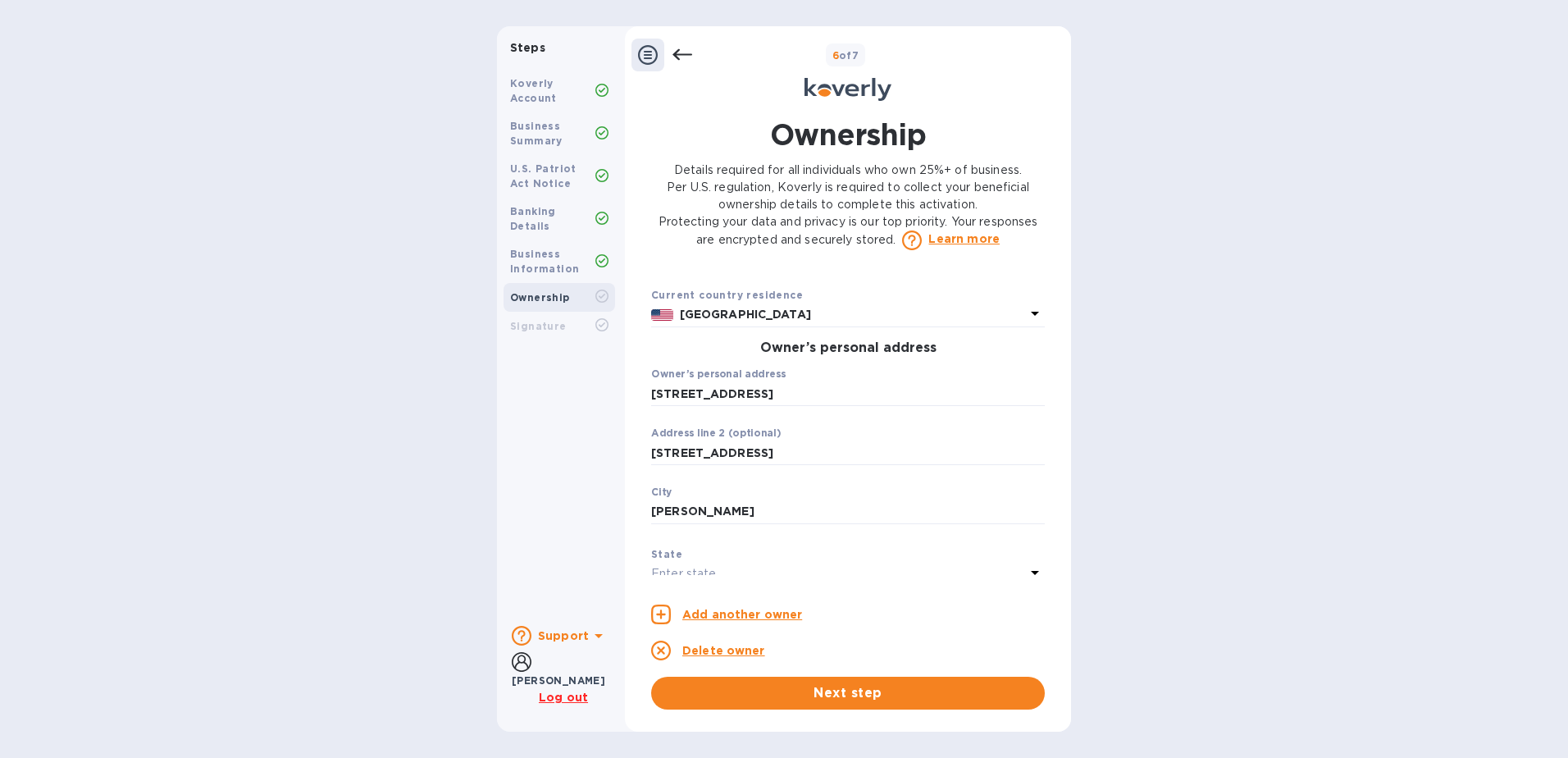
click at [1090, 518] on div "Steps Koverly Account Business Summary U.S. Patriot Act Notice Banking Details …" at bounding box center [784, 379] width 1568 height 705
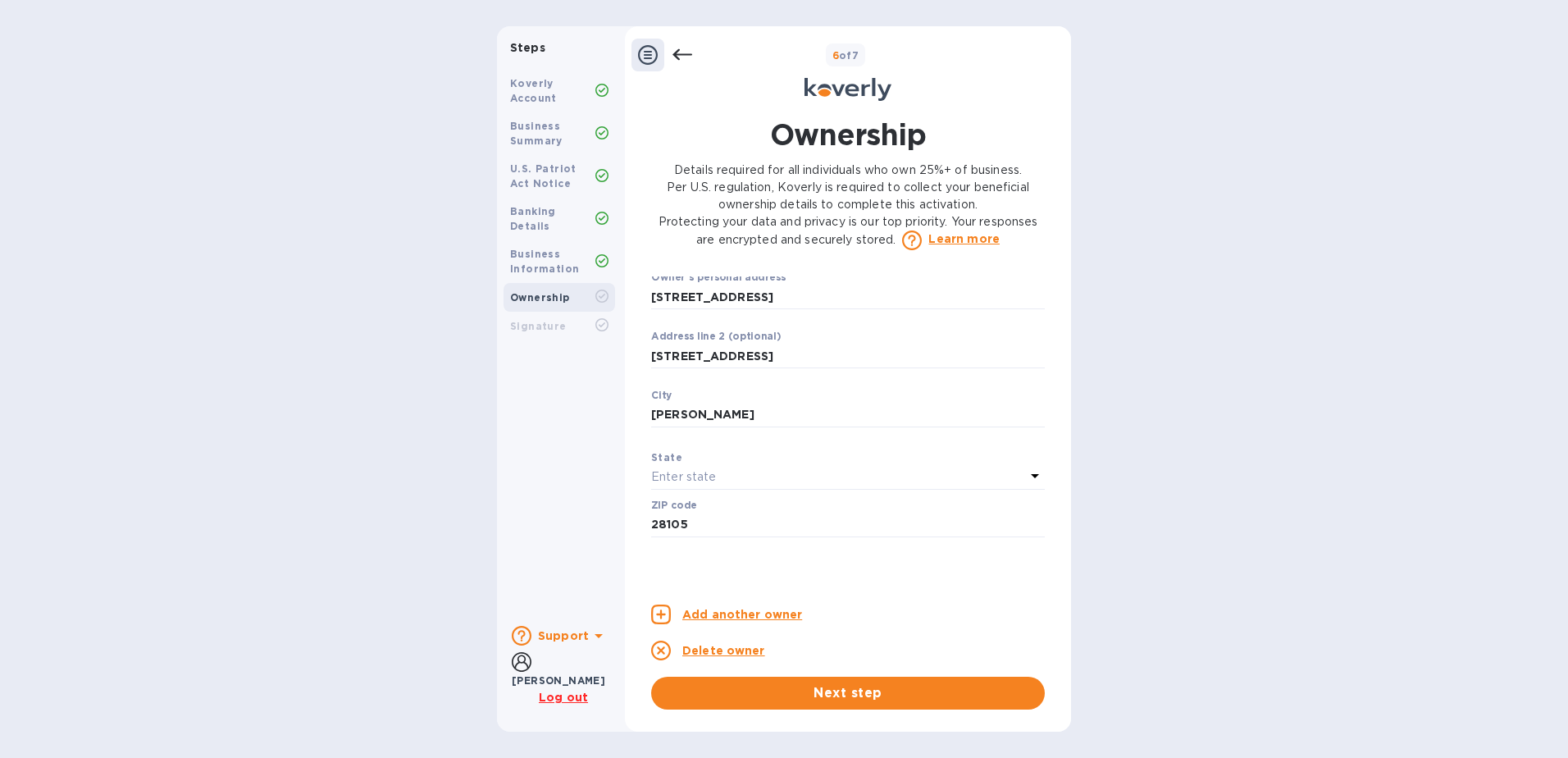
scroll to position [533, 0]
click at [1025, 481] on icon at bounding box center [1035, 471] width 20 height 20
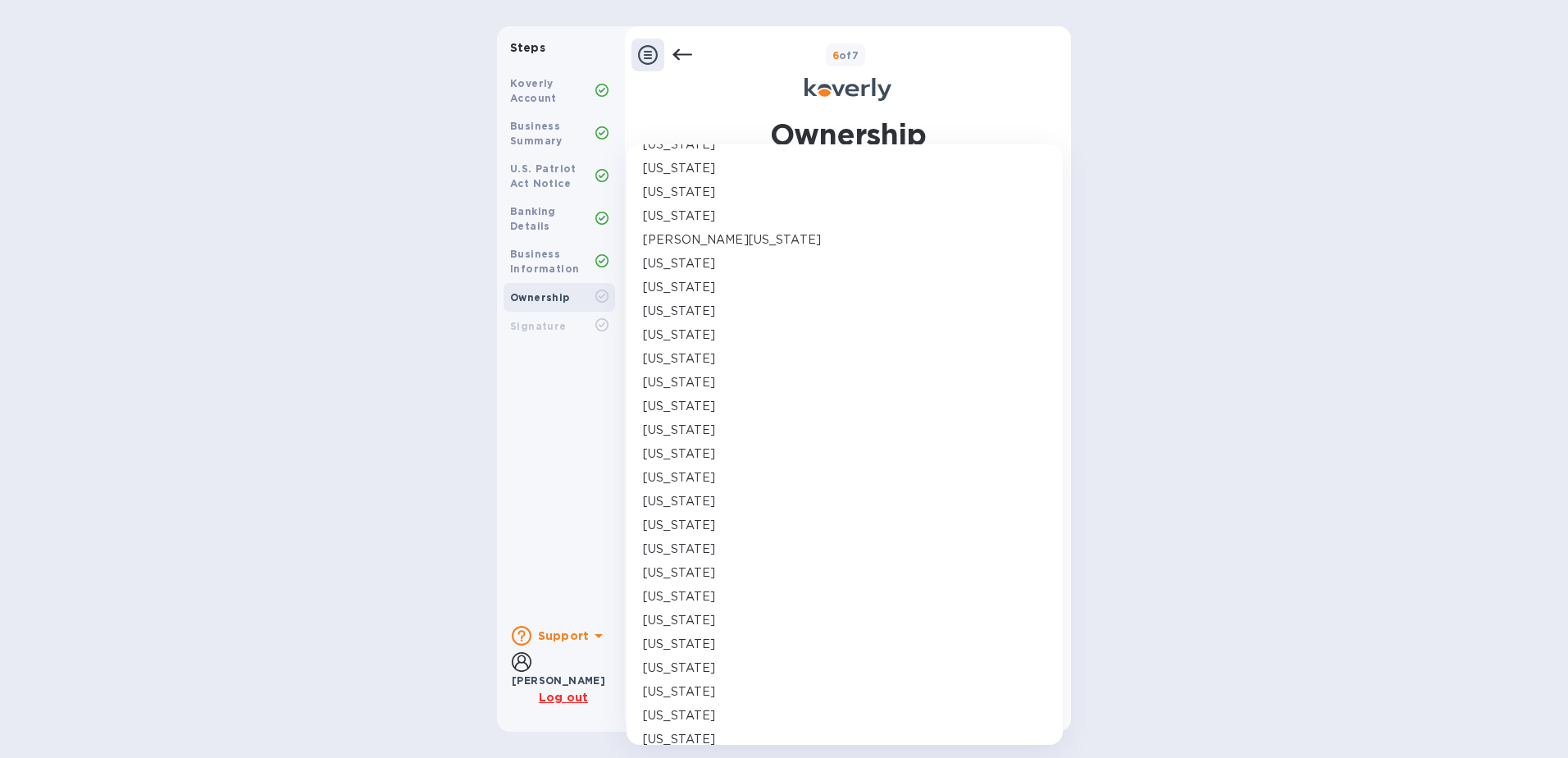
scroll to position [561, 0]
click at [715, 572] on p "[US_STATE]" at bounding box center [679, 572] width 72 height 17
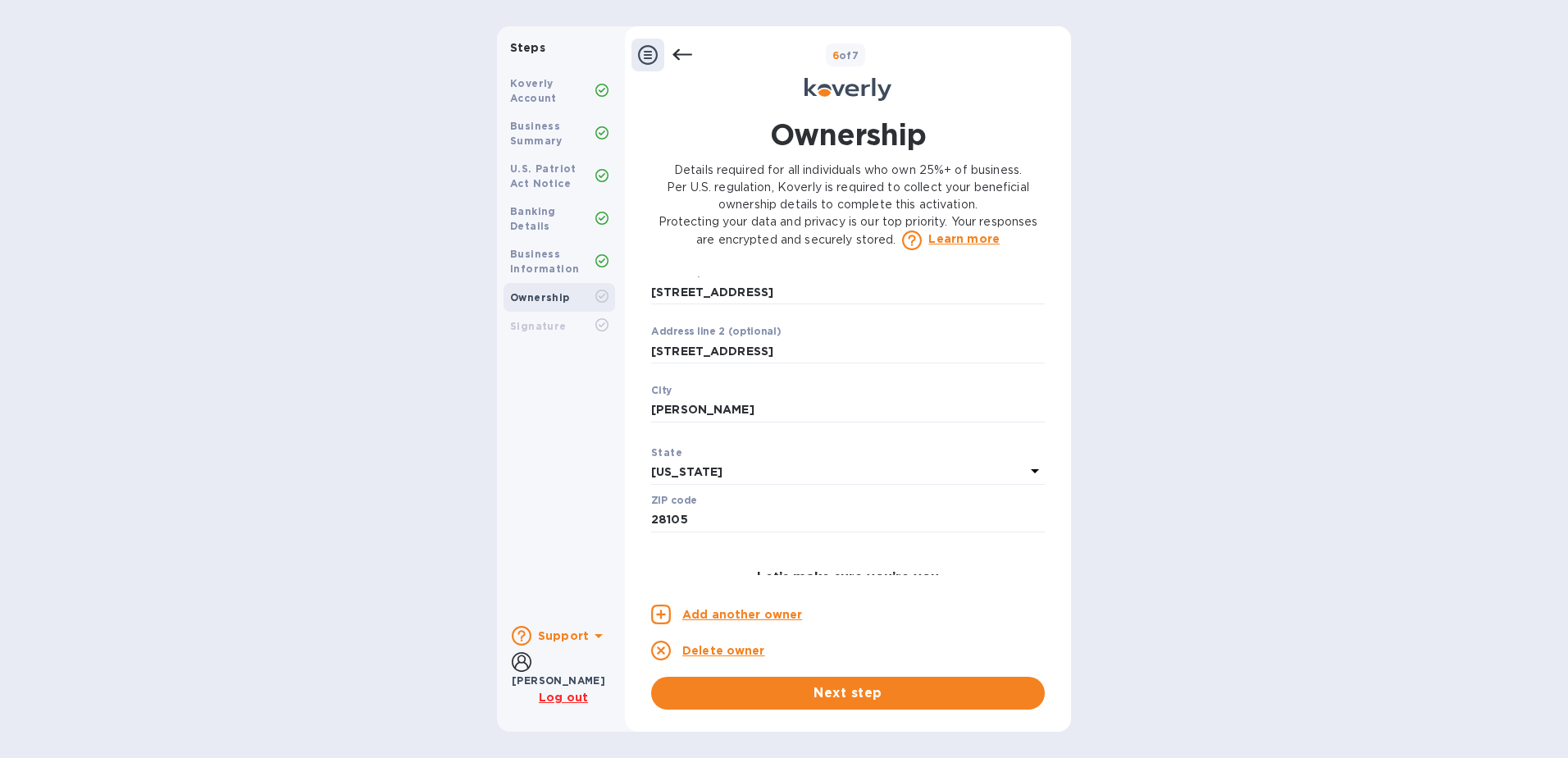
click at [1045, 569] on div "Ownership Details required for all individuals who own 25%+ of business. Per U.…" at bounding box center [848, 411] width 410 height 596
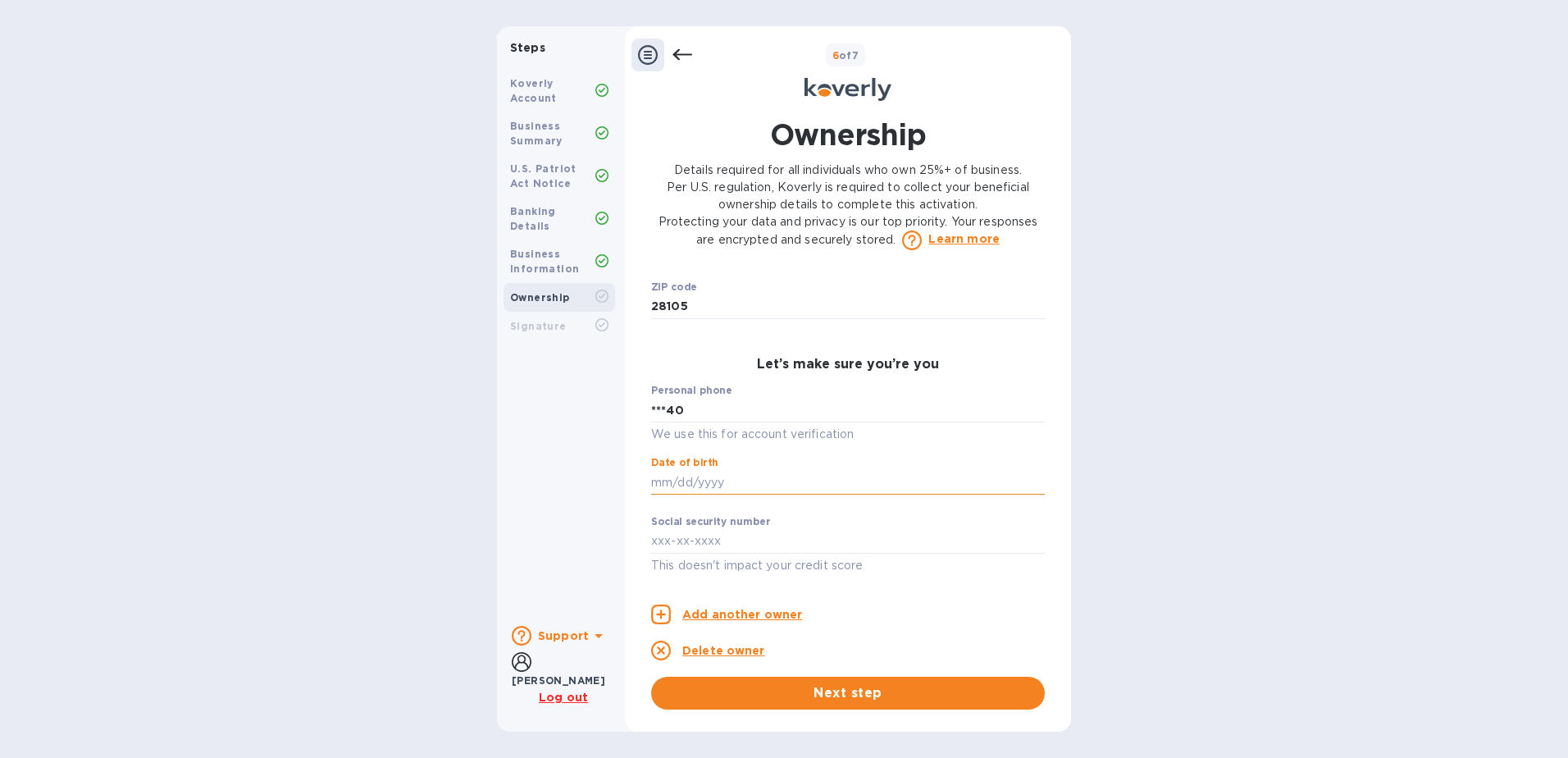
click at [773, 485] on input "text" at bounding box center [847, 482] width 393 height 25
type input "***0"
click at [669, 486] on input "text" at bounding box center [847, 482] width 393 height 25
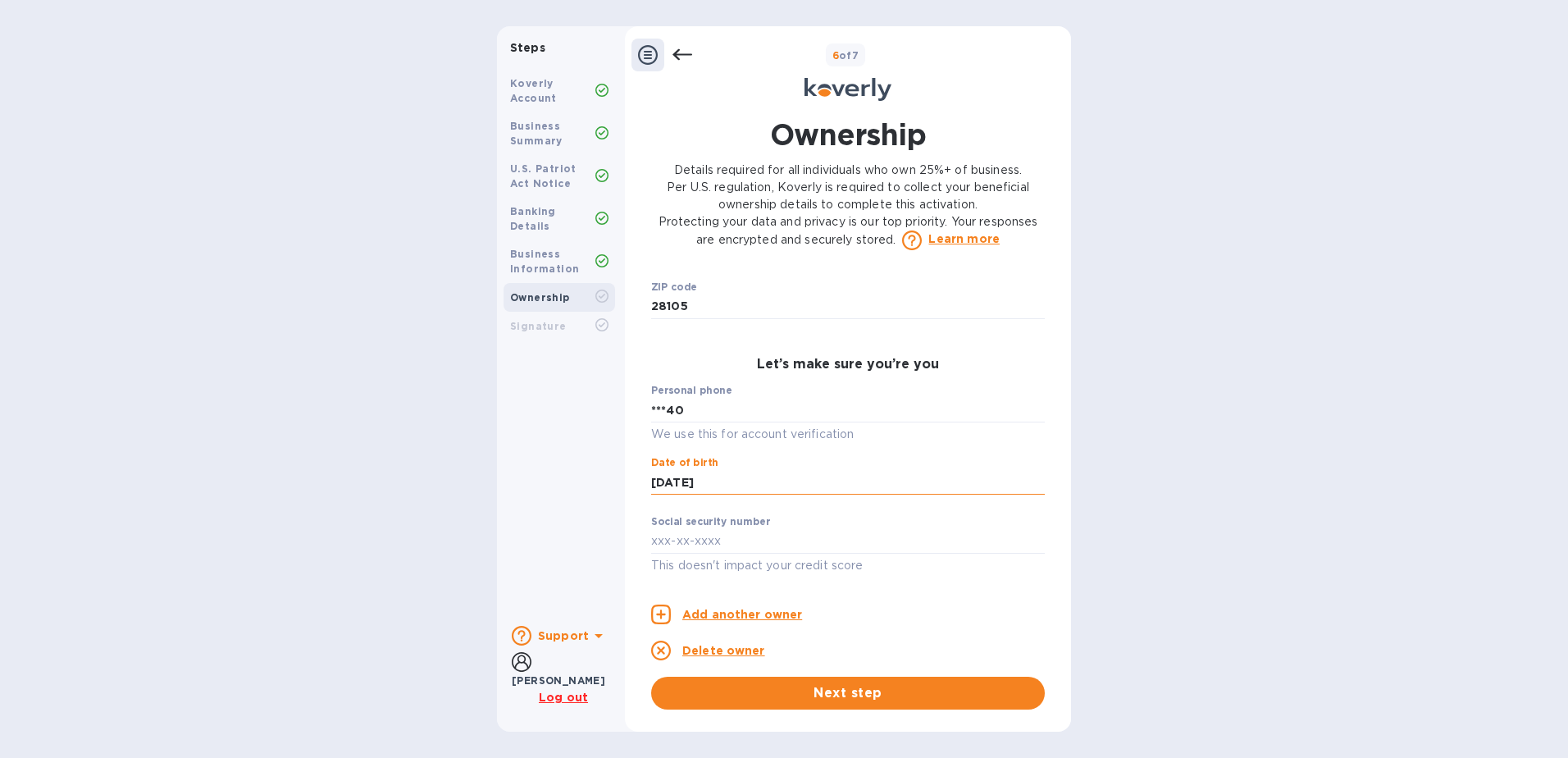
scroll to position [764, 0]
type input "***54"
click at [752, 548] on input "text" at bounding box center [847, 541] width 393 height 25
type input "***2"
type input "***79"
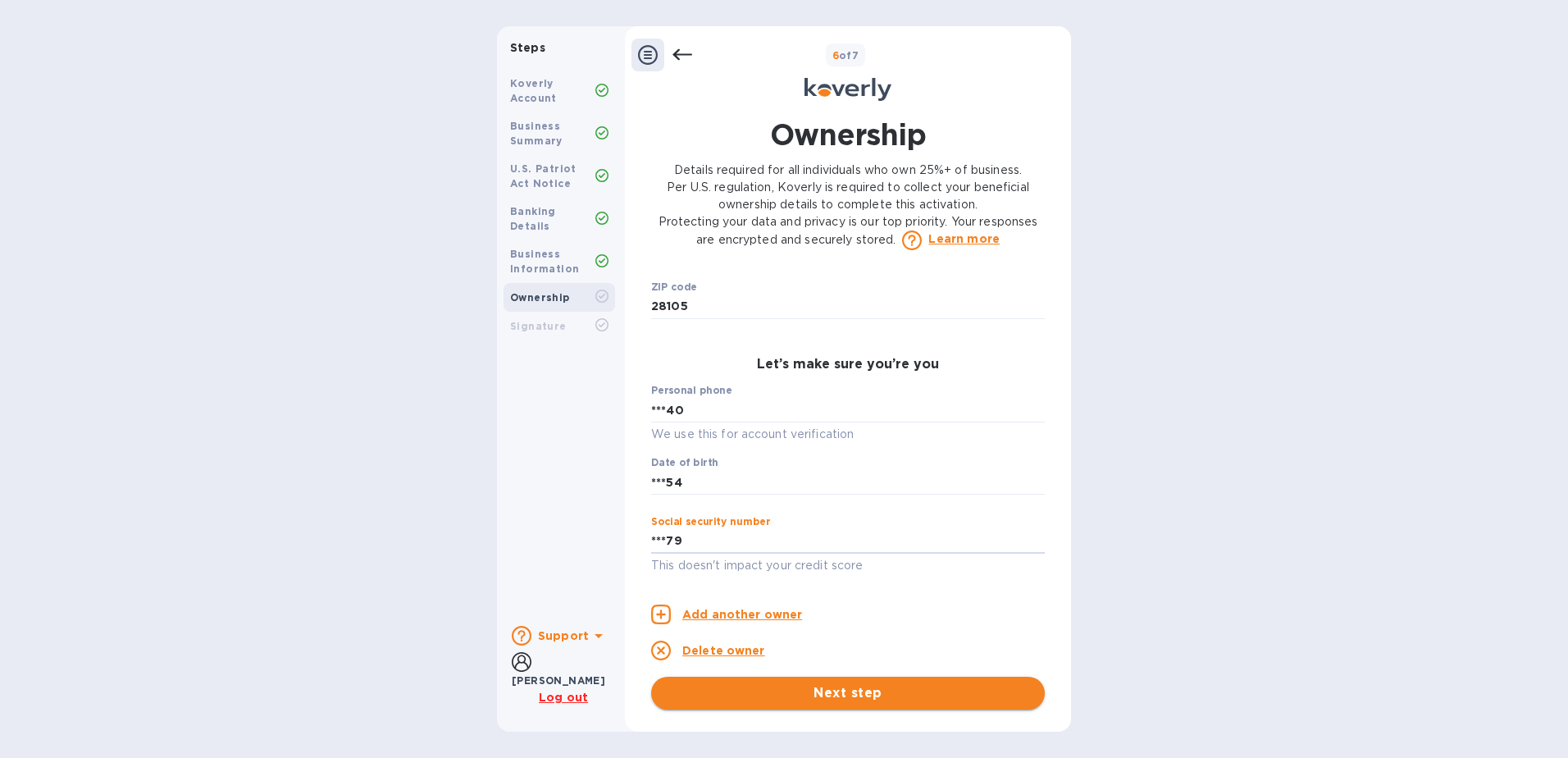
click at [837, 689] on span "Next step" at bounding box center [847, 694] width 367 height 20
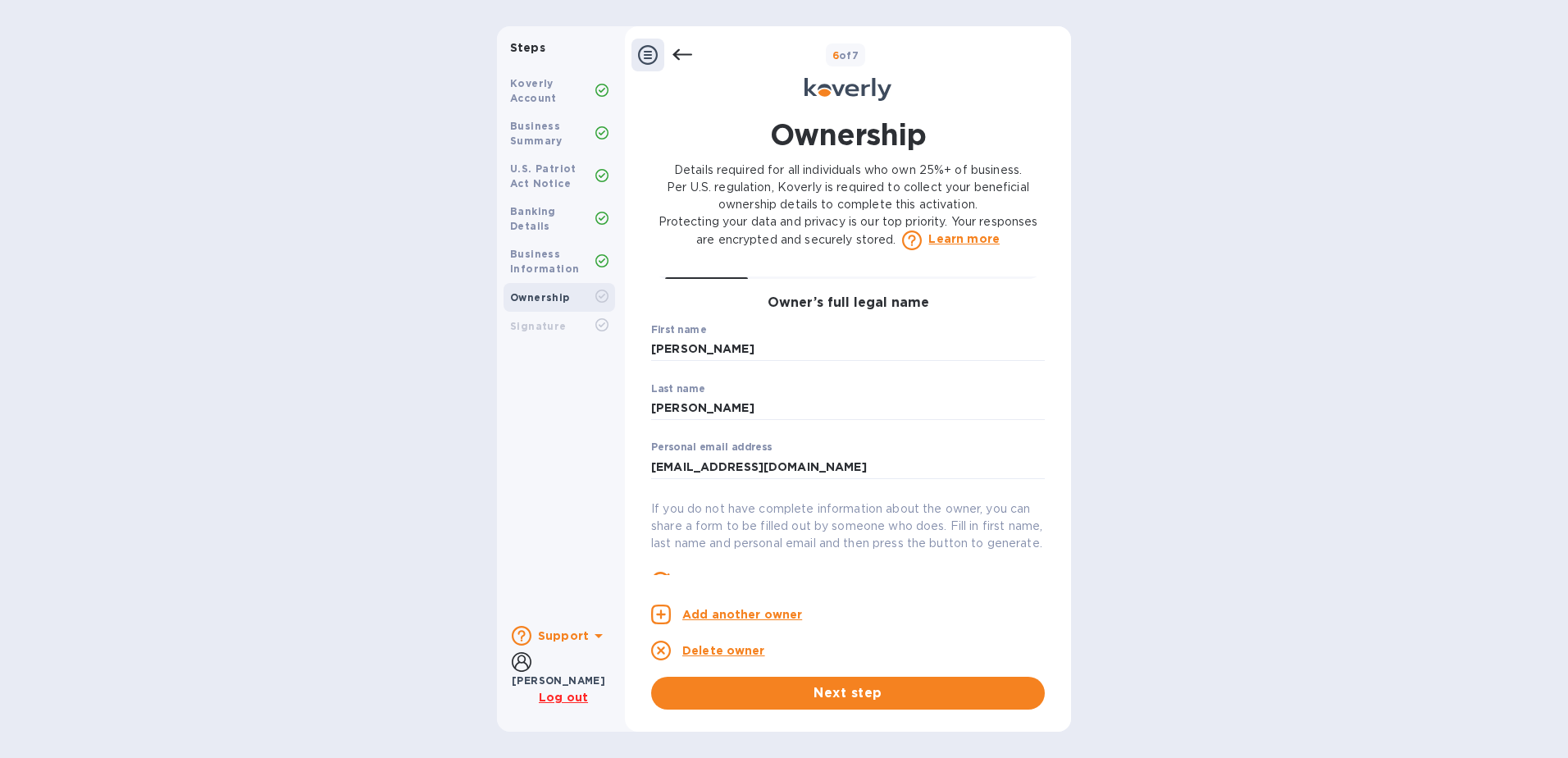
scroll to position [0, 0]
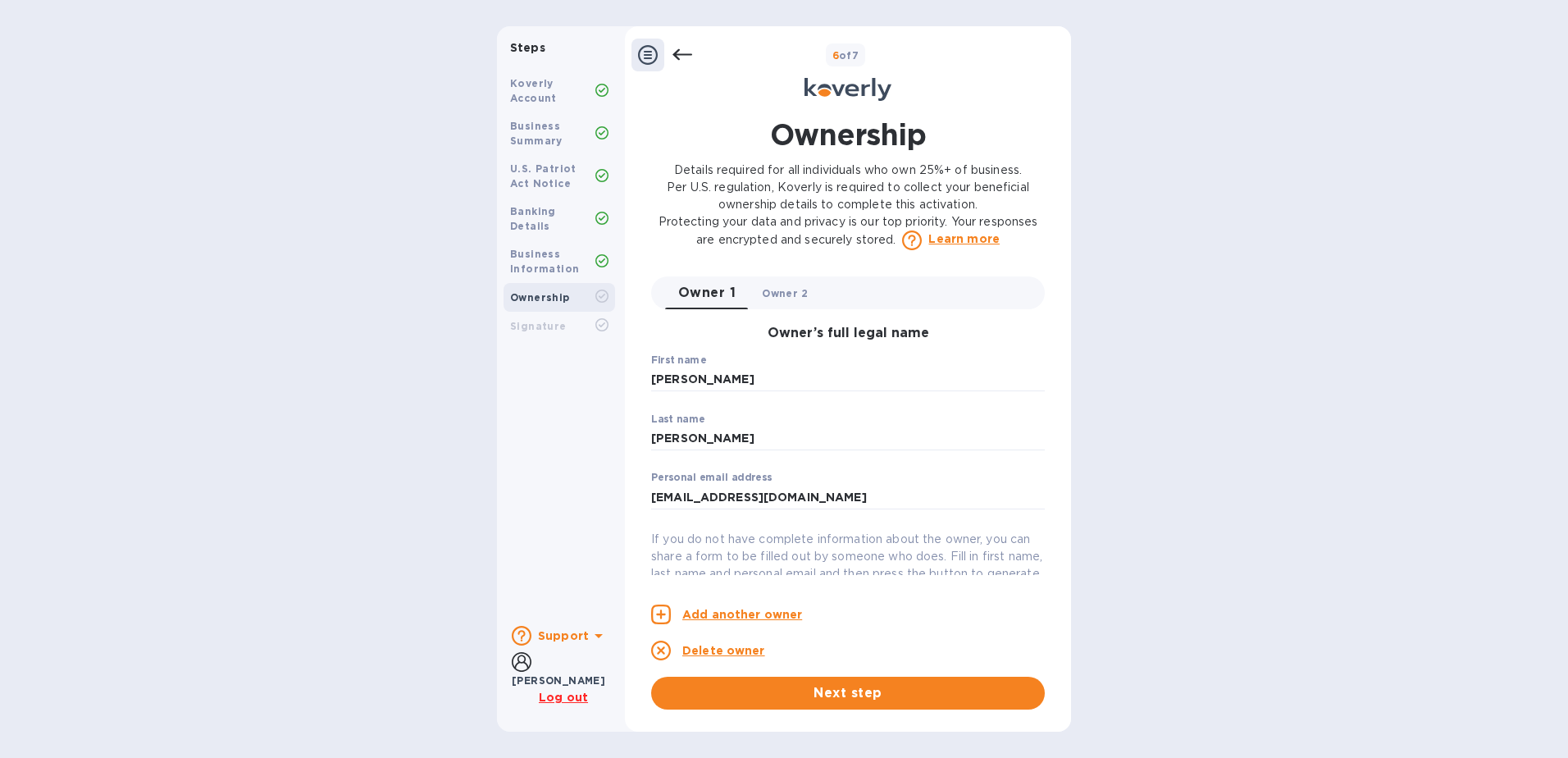
click at [795, 292] on span "Owner 2 0" at bounding box center [784, 292] width 46 height 17
type input "[PERSON_NAME]"
type input "[EMAIL_ADDRESS][DOMAIN_NAME]"
type input "[PERSON_NAME]"
type input "***69"
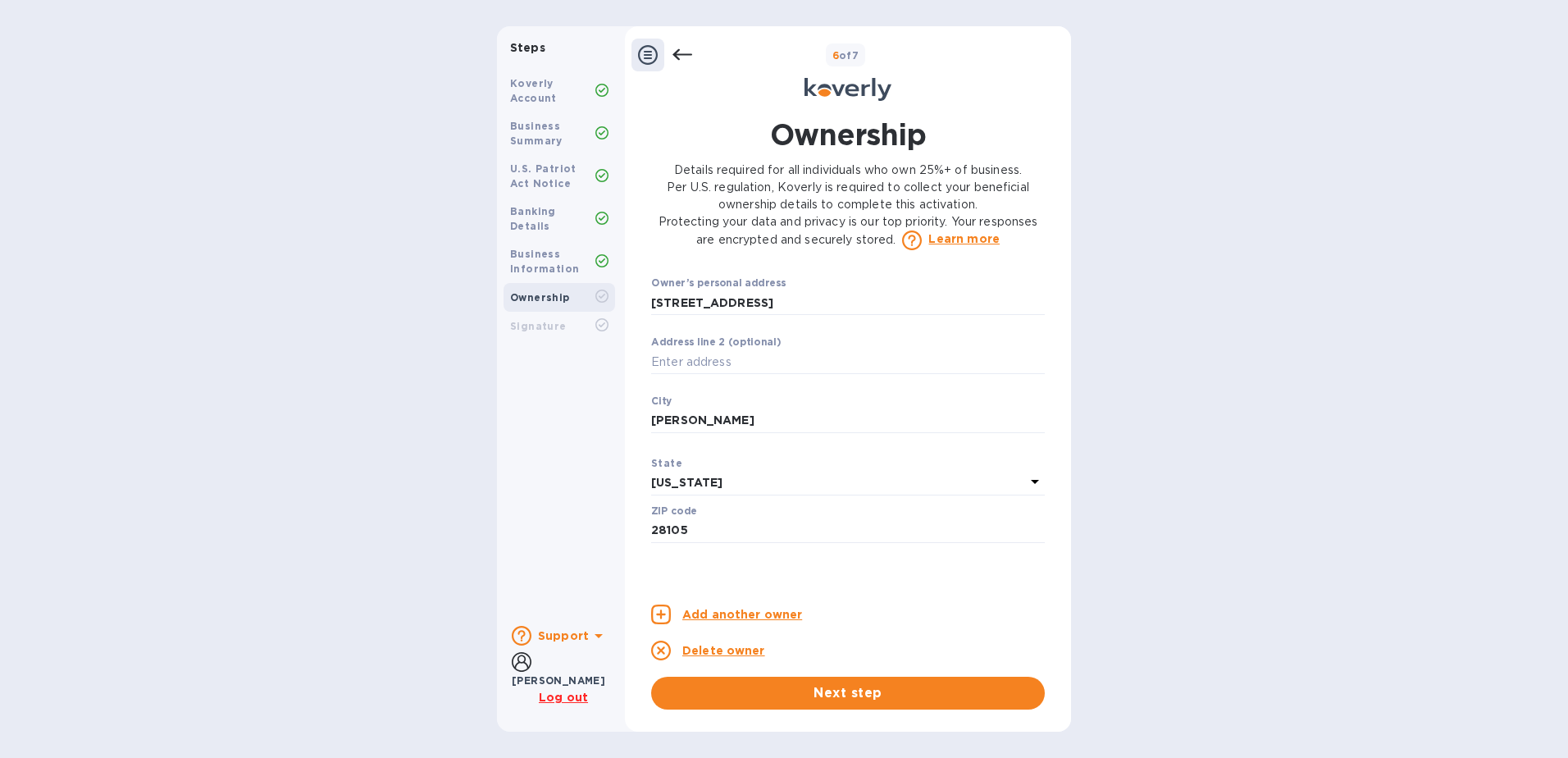
scroll to position [764, 0]
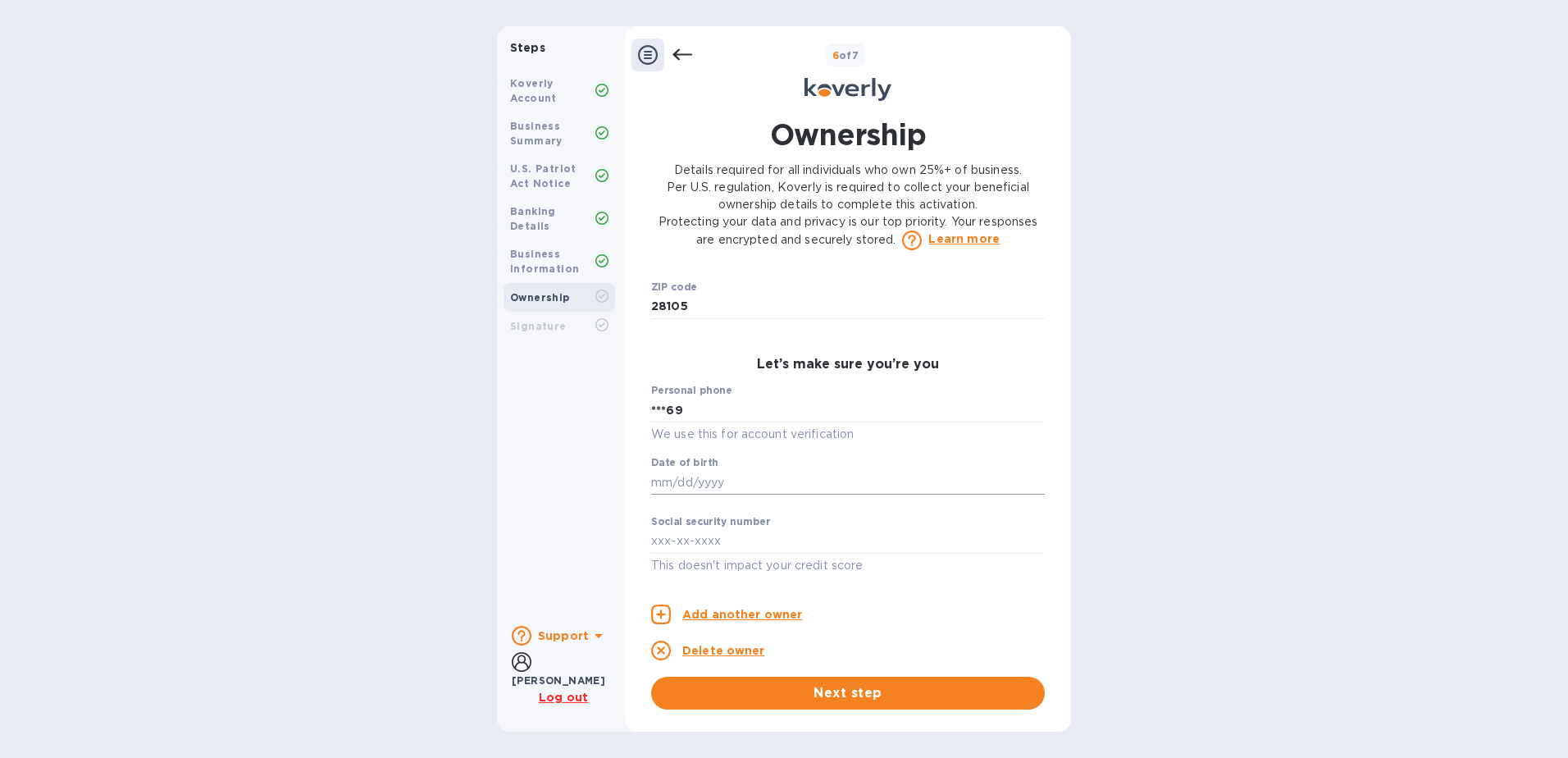
click at [711, 483] on input "text" at bounding box center [847, 482] width 393 height 25
type input "***54"
click at [660, 539] on input "text" at bounding box center [847, 541] width 393 height 25
type input "***71"
click at [815, 692] on span "Next step" at bounding box center [847, 694] width 367 height 20
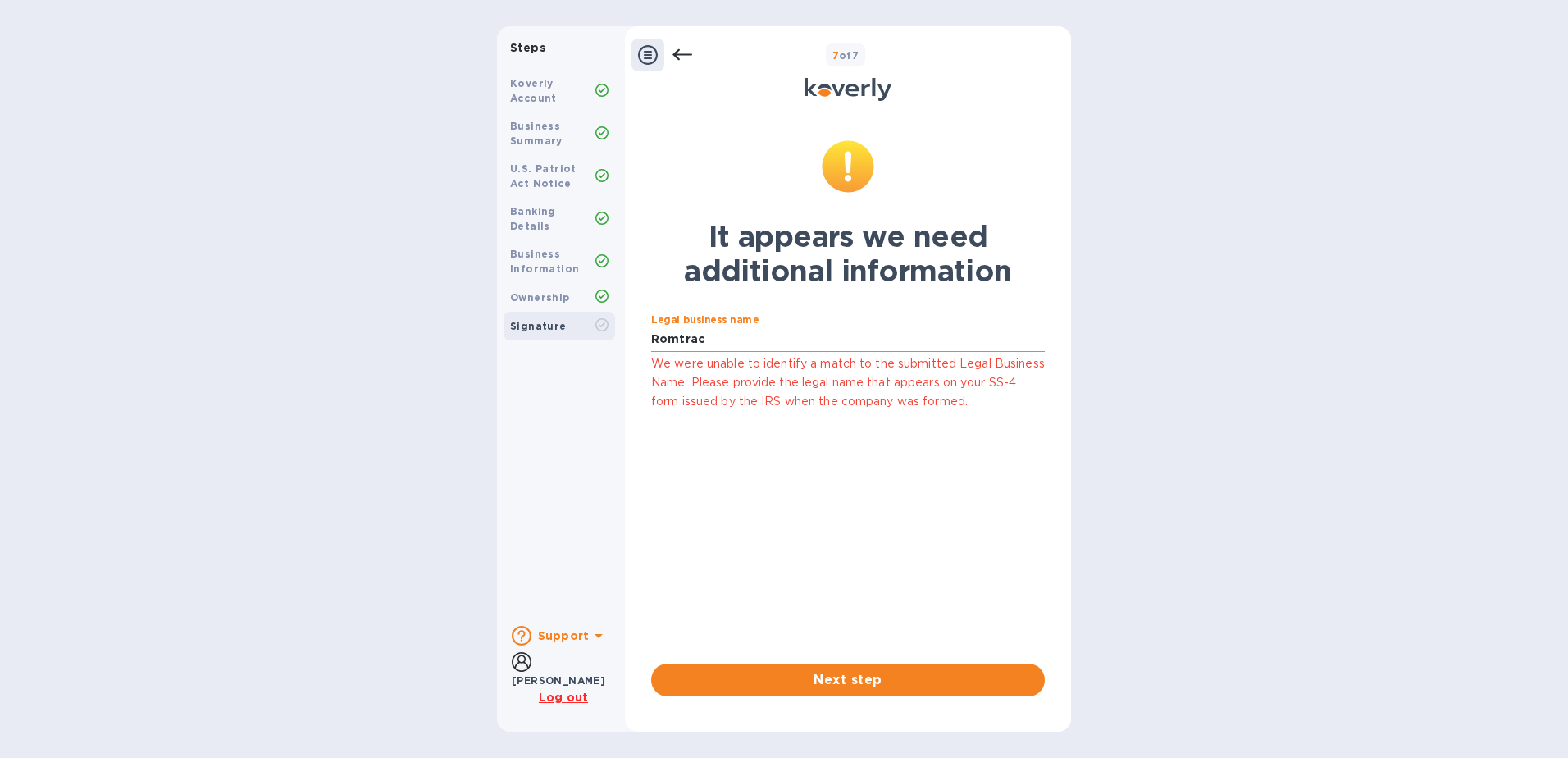
click at [736, 341] on input "Romtrac" at bounding box center [847, 339] width 393 height 25
type input "Romtrac INC"
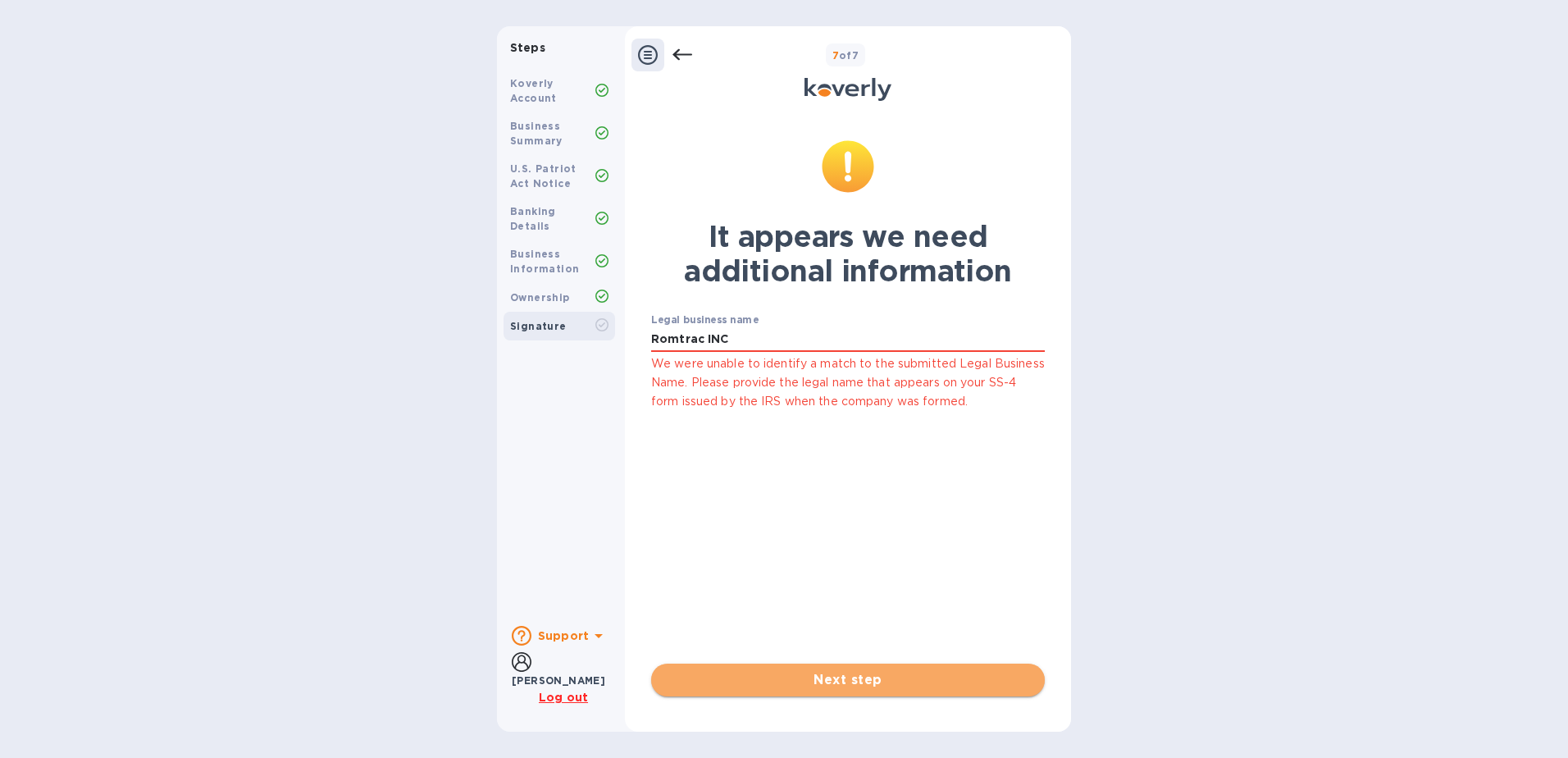
click at [784, 670] on span "Next step" at bounding box center [847, 680] width 367 height 20
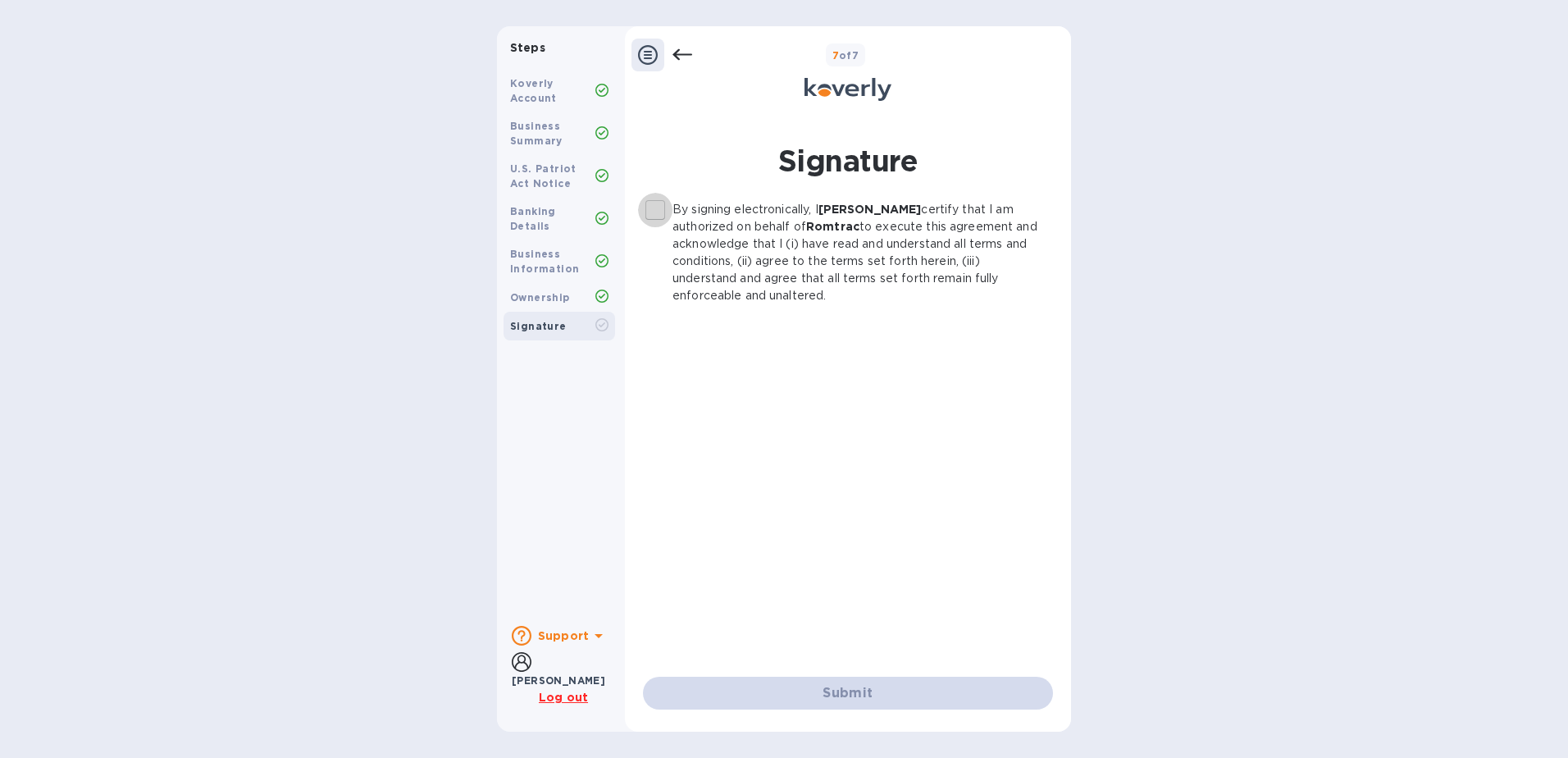
click at [661, 212] on input "By signing electronically, I [PERSON_NAME] certify that I am authorized on beha…" at bounding box center [655, 210] width 35 height 35
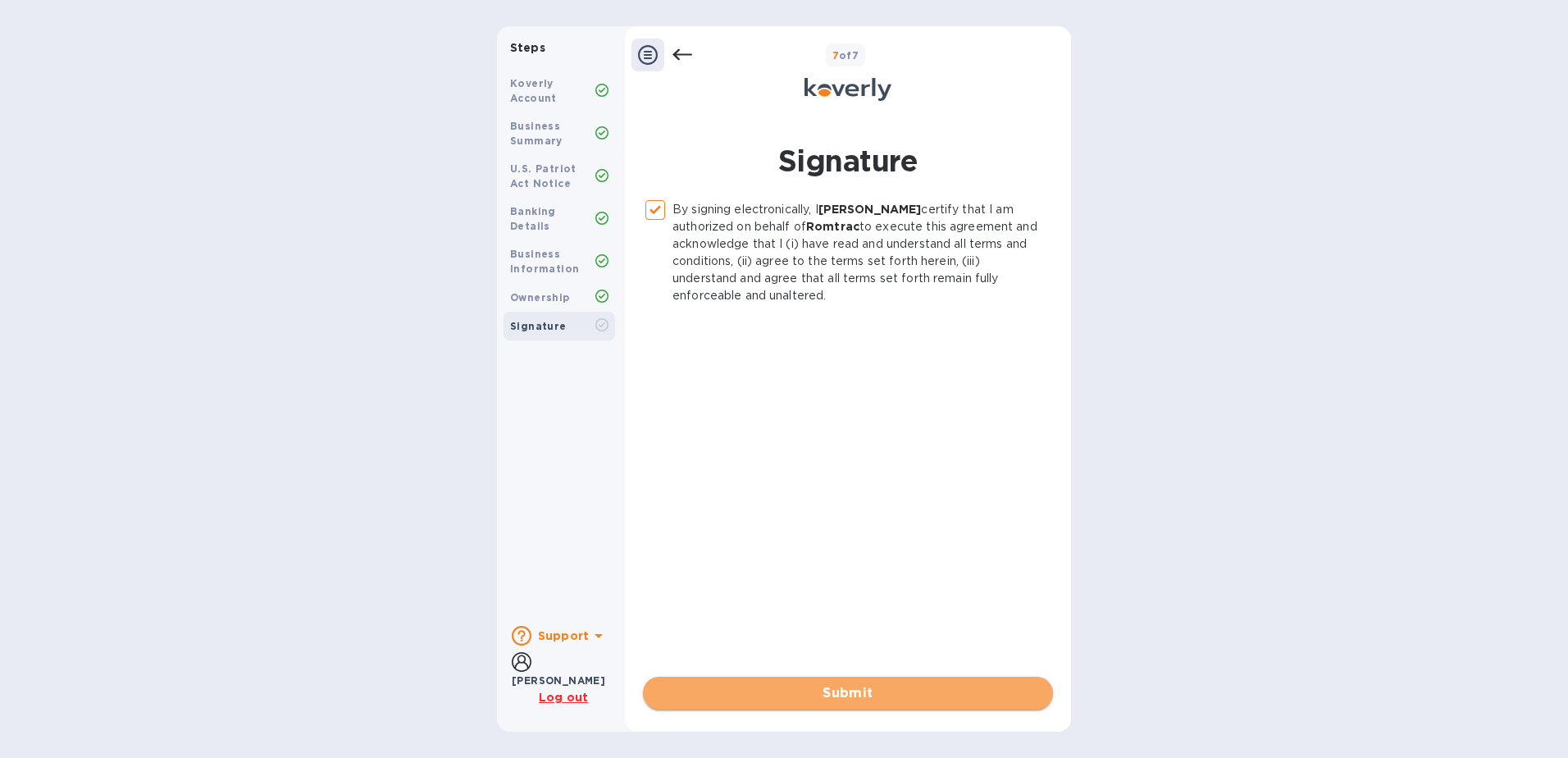
click at [850, 684] on span "Submit" at bounding box center [847, 694] width 383 height 20
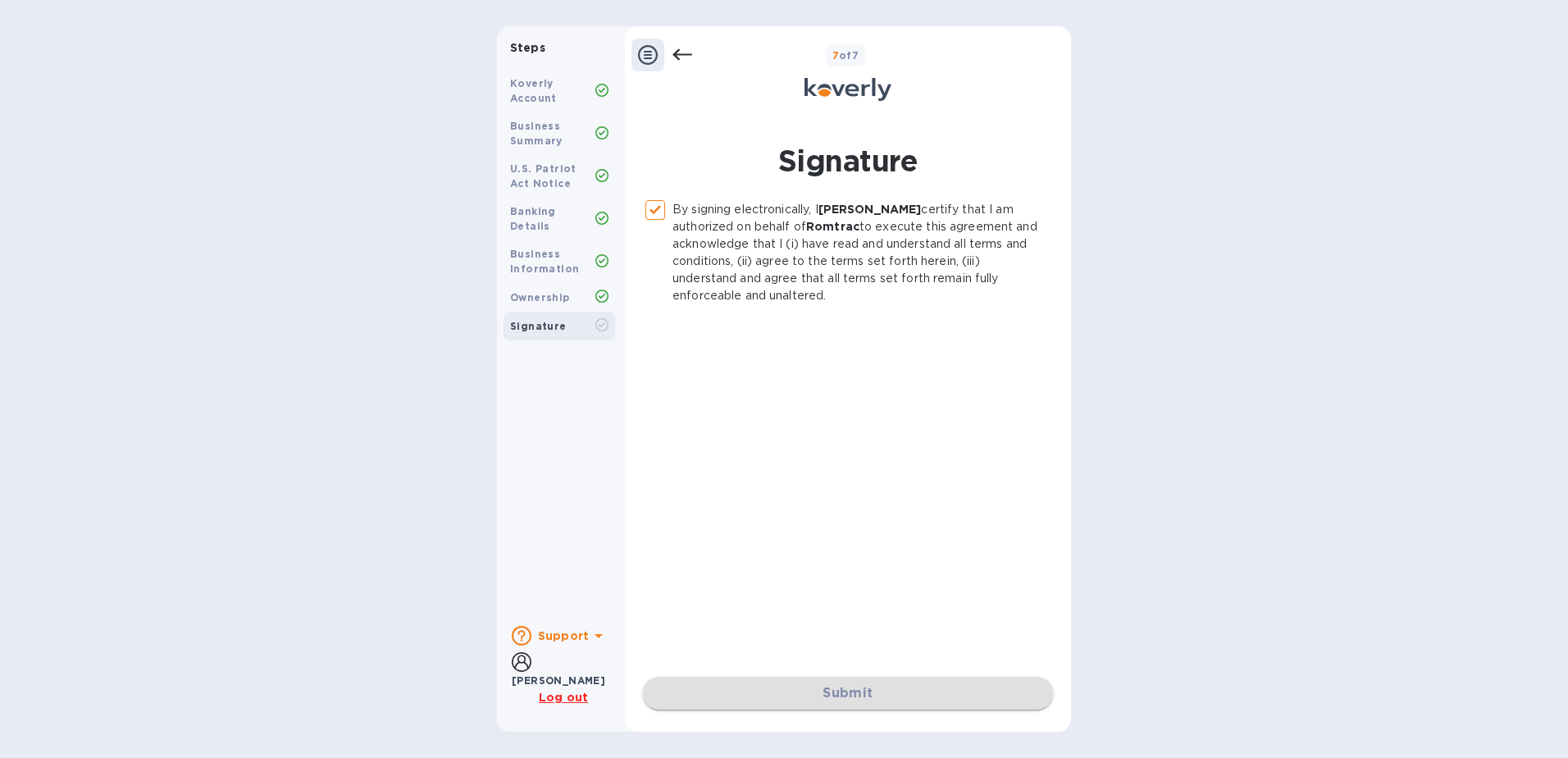
checkbox input "false"
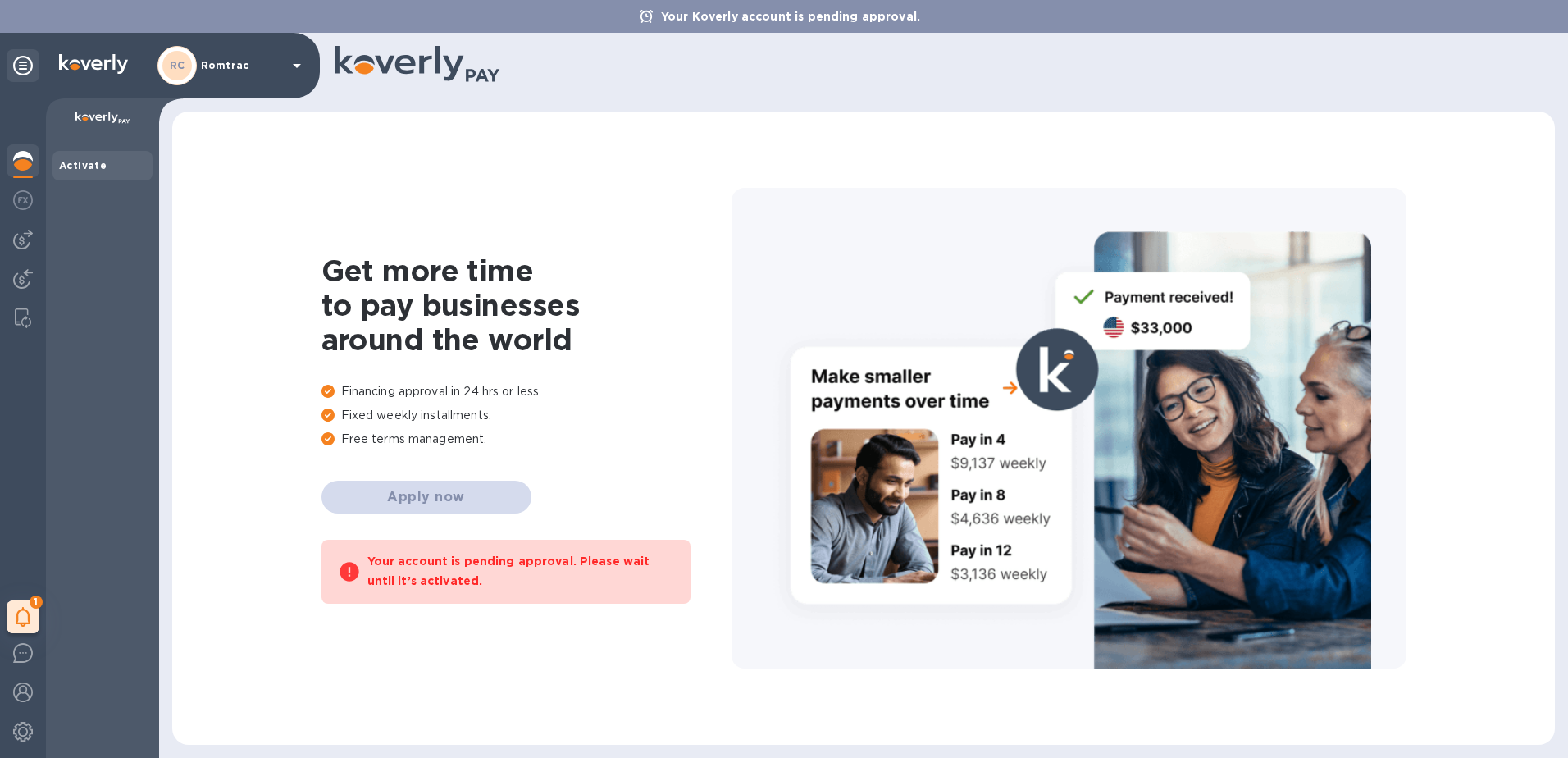
click at [296, 63] on icon at bounding box center [297, 65] width 20 height 20
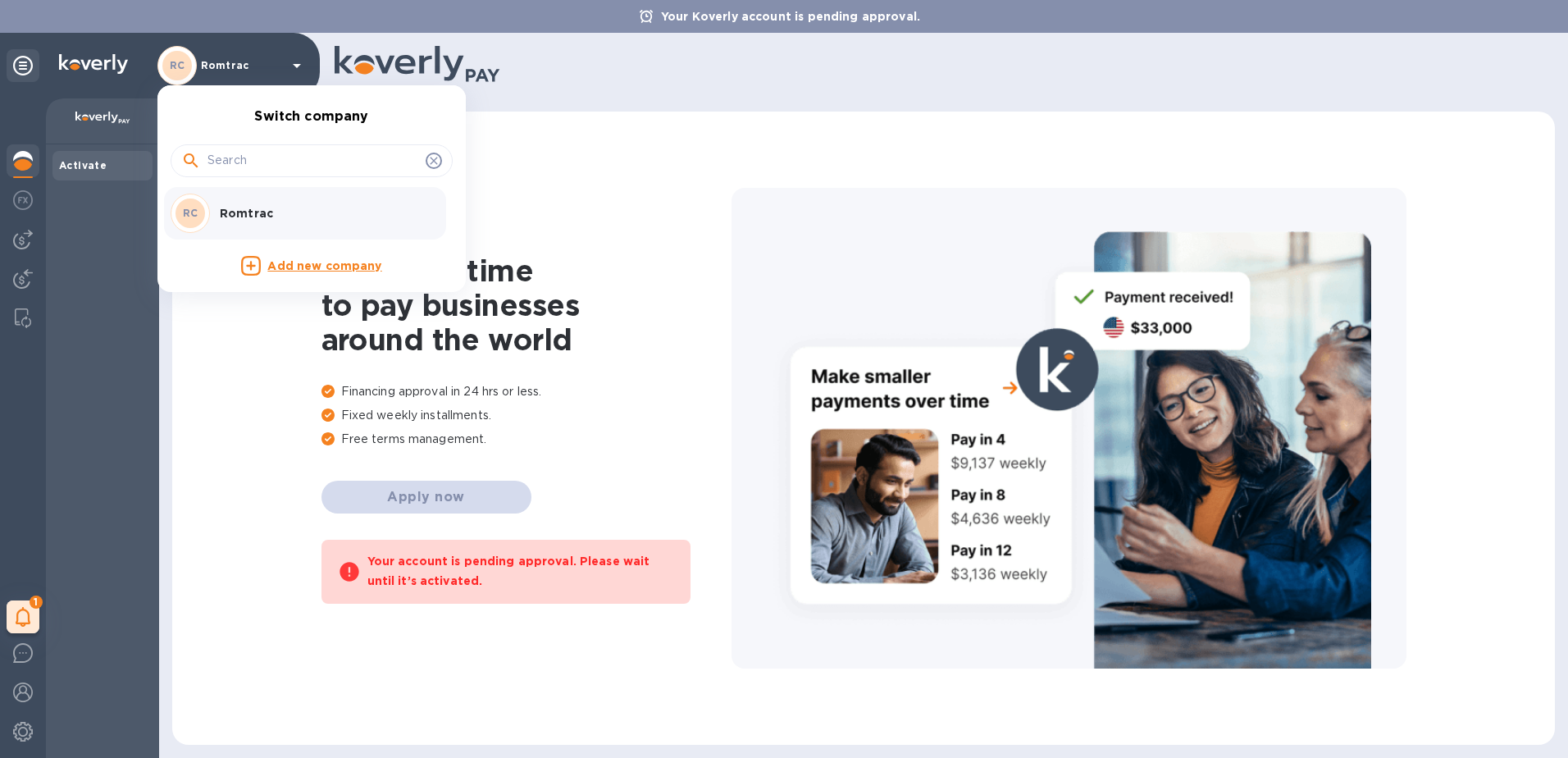
click at [535, 69] on div at bounding box center [784, 379] width 1568 height 758
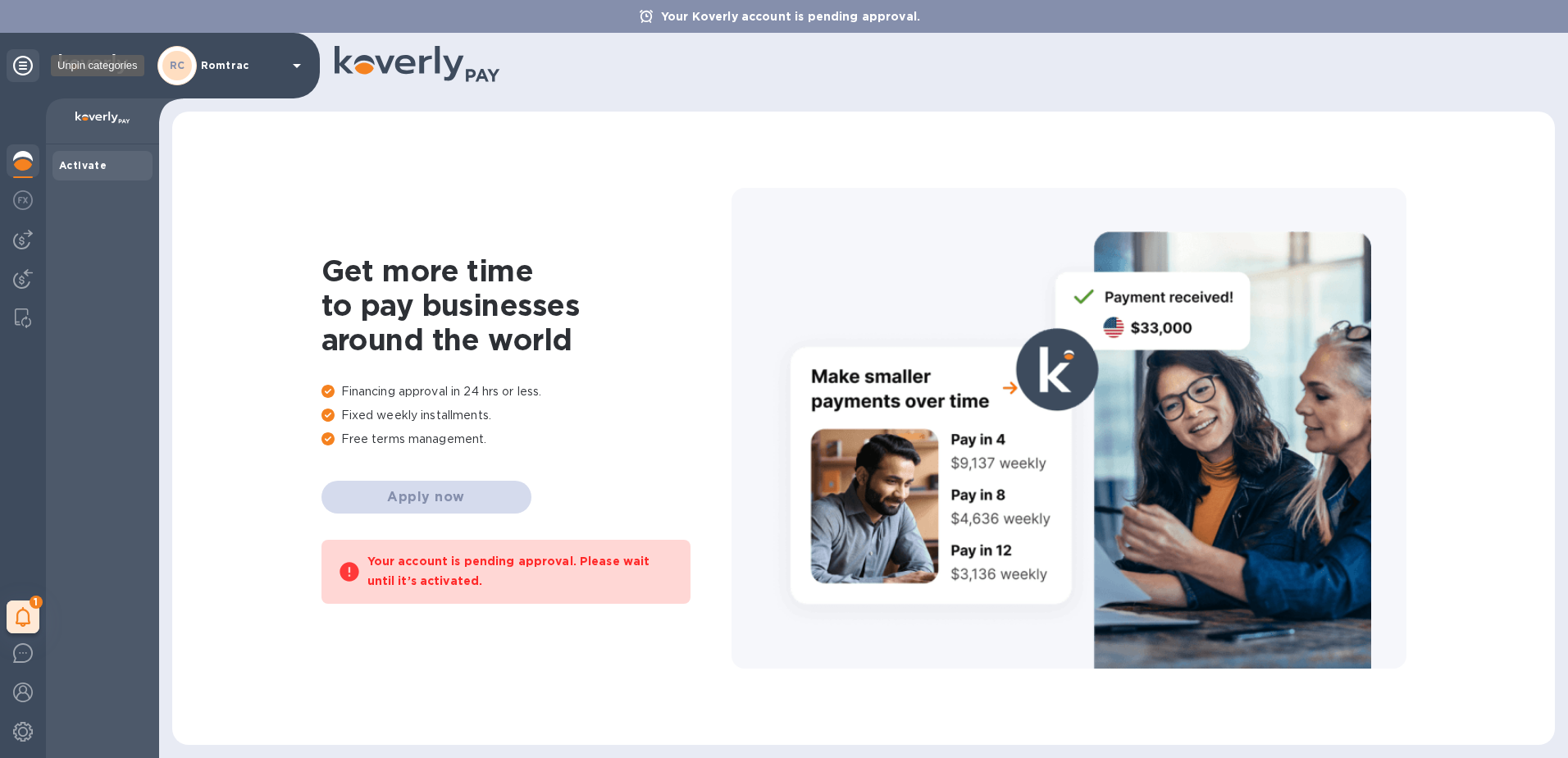
click at [19, 62] on icon at bounding box center [23, 65] width 20 height 20
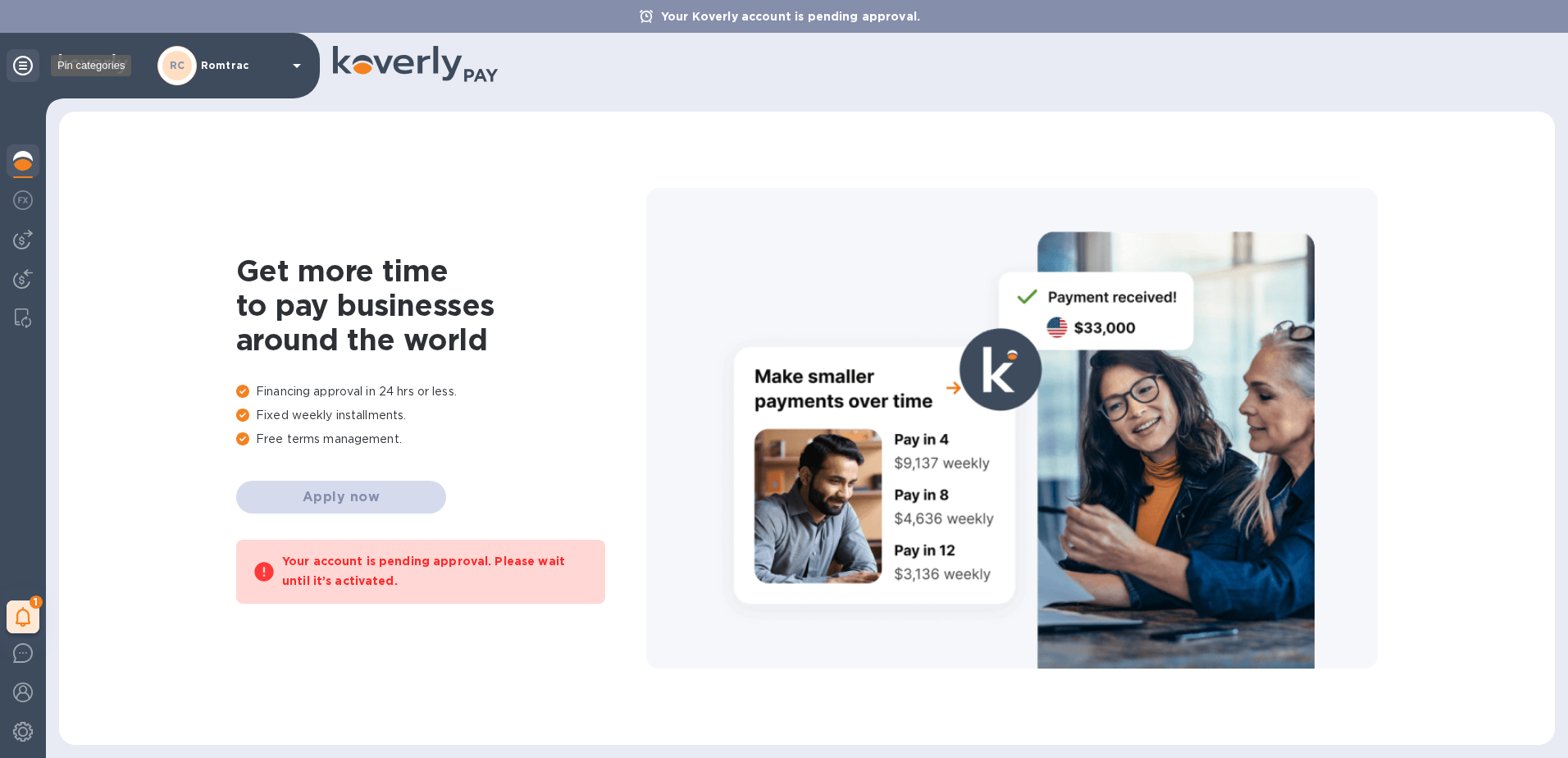
click at [19, 62] on icon at bounding box center [23, 65] width 20 height 20
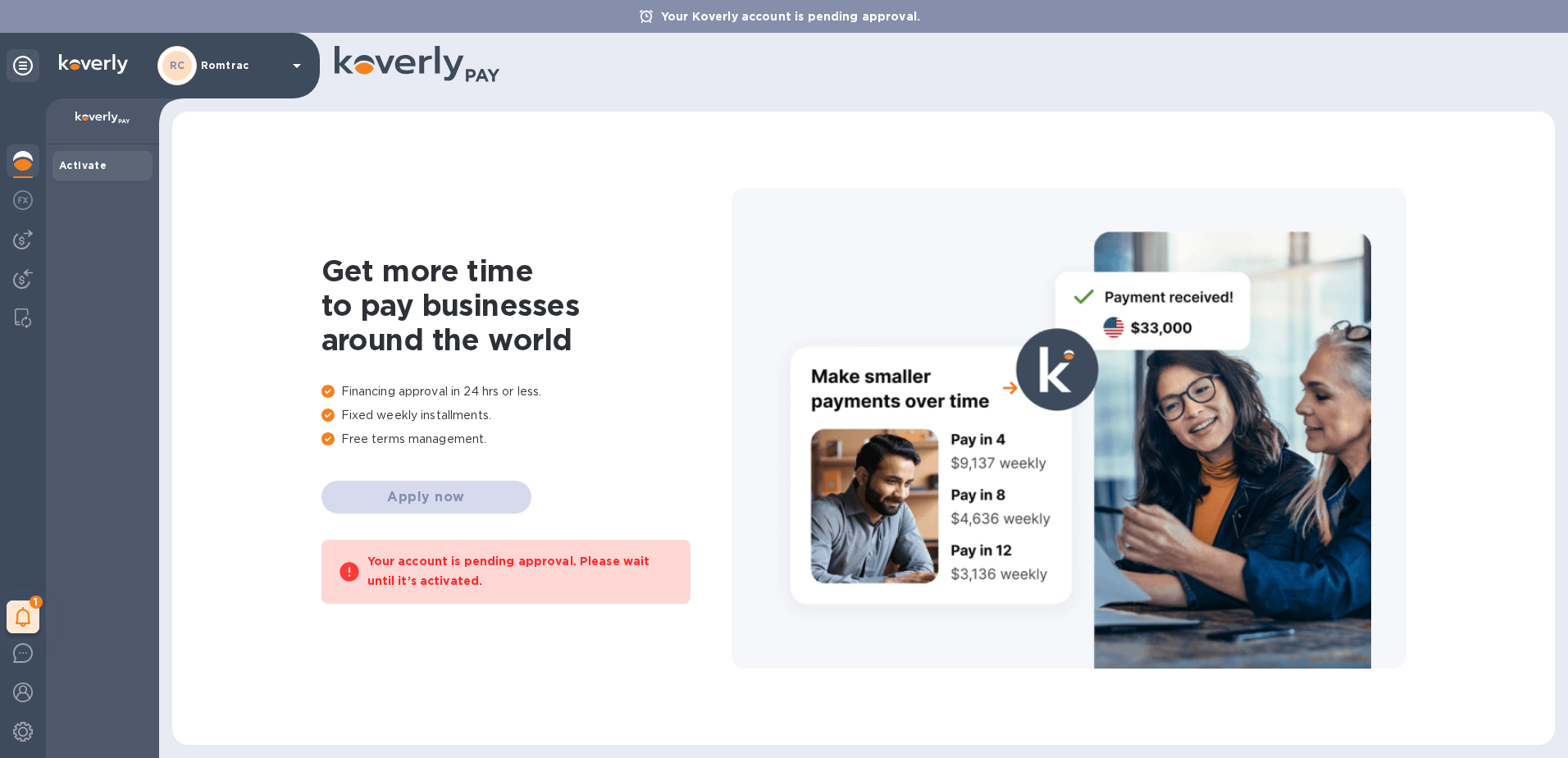
click at [21, 158] on img at bounding box center [23, 161] width 20 height 20
click at [77, 166] on b "Activate" at bounding box center [83, 165] width 48 height 12
